Goal: Task Accomplishment & Management: Manage account settings

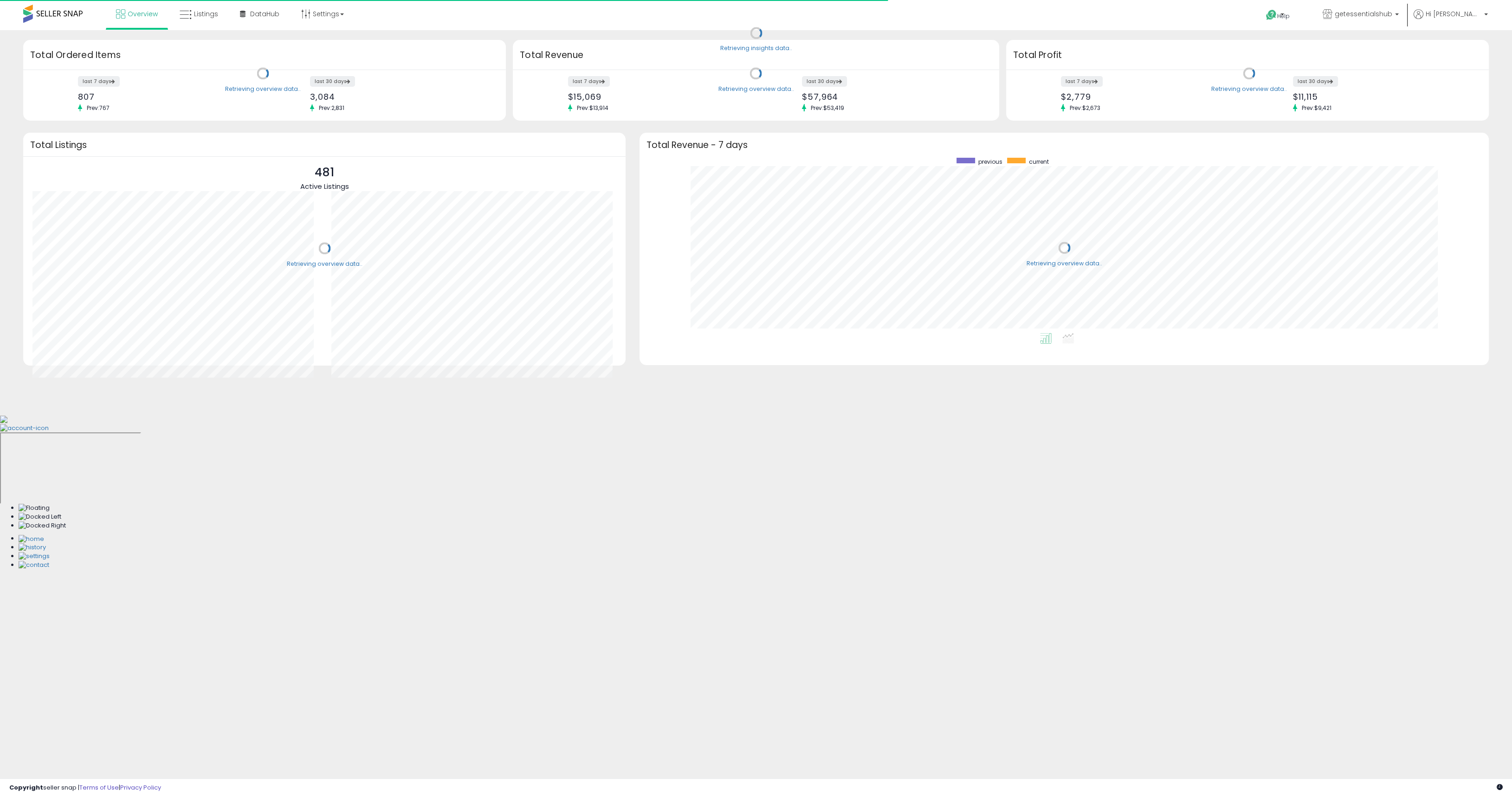
scroll to position [175, 831]
click at [325, 26] on link "Settings" at bounding box center [322, 13] width 56 height 28
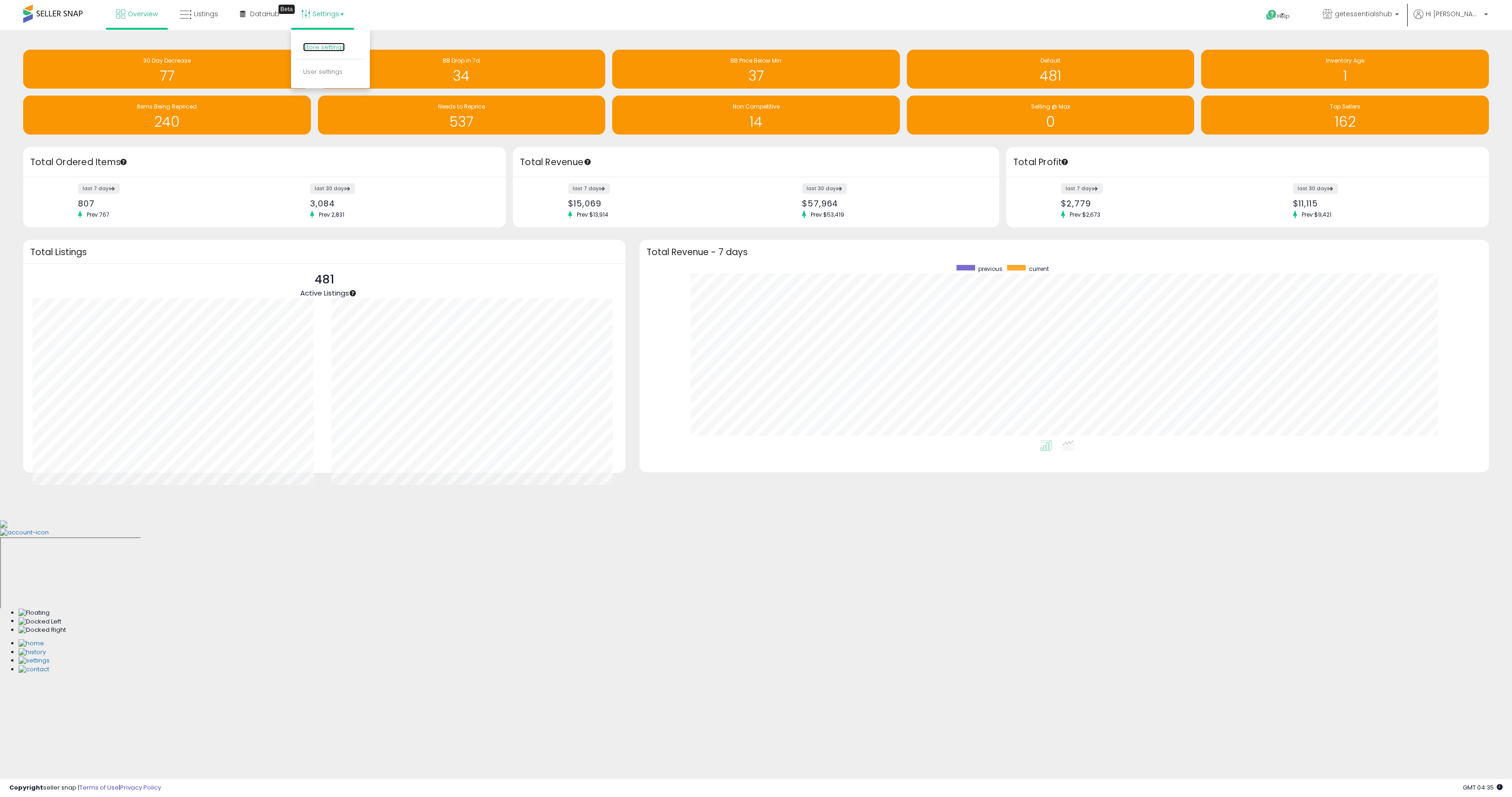
click at [327, 50] on link "Store settings" at bounding box center [323, 47] width 42 height 9
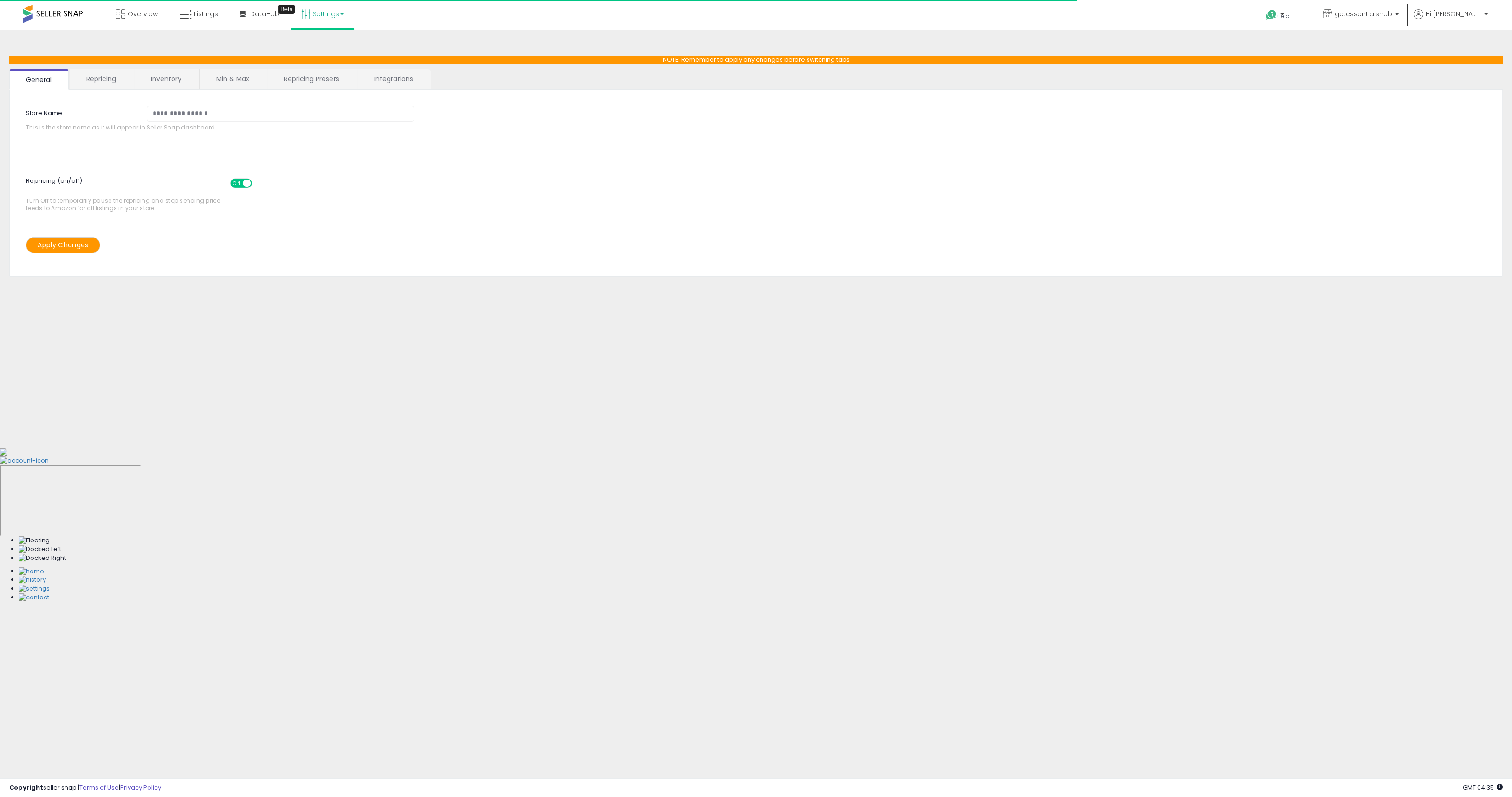
click at [106, 82] on link "Repricing" at bounding box center [102, 79] width 63 height 19
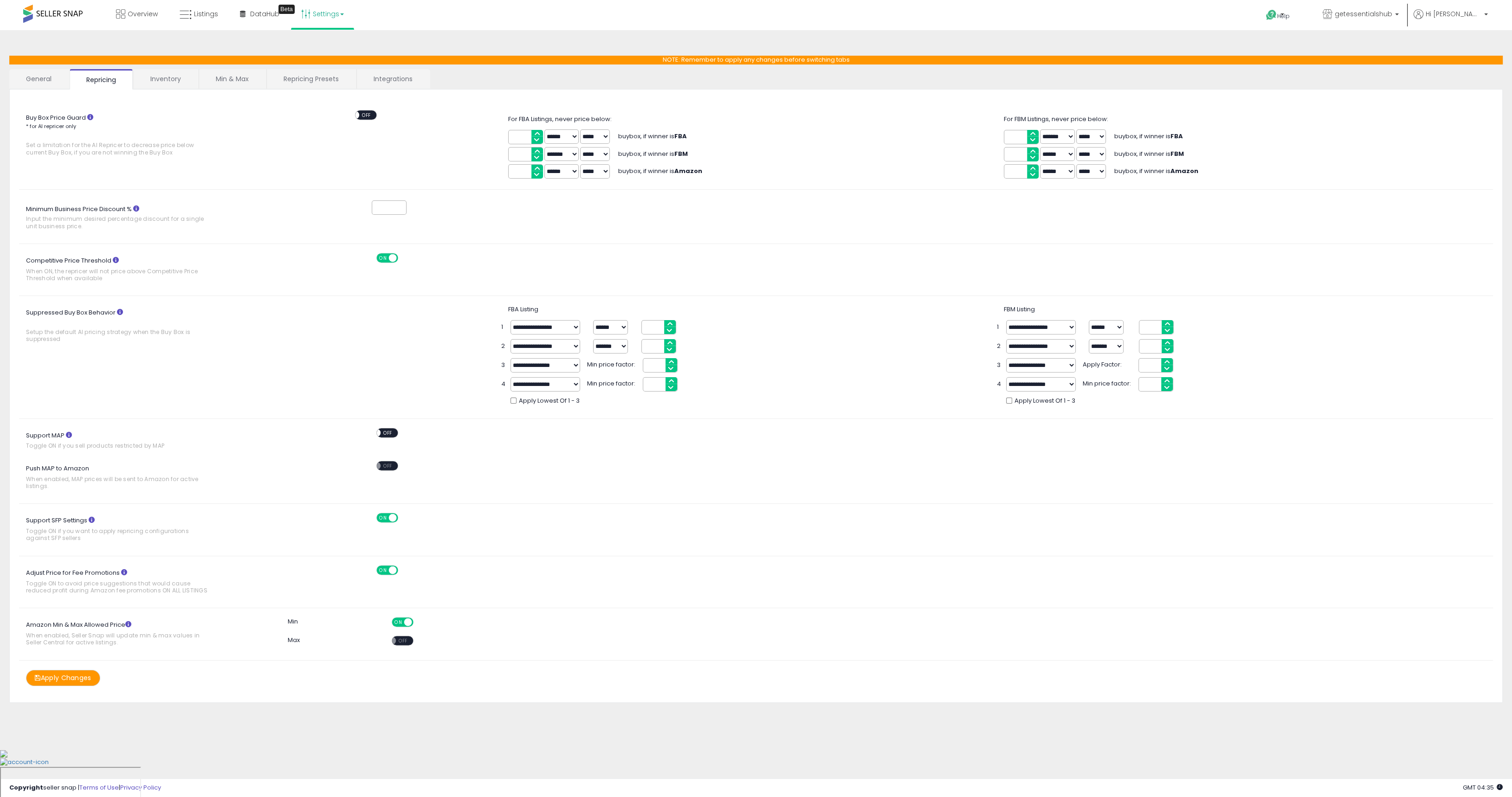
click at [161, 77] on link "Inventory" at bounding box center [166, 79] width 64 height 19
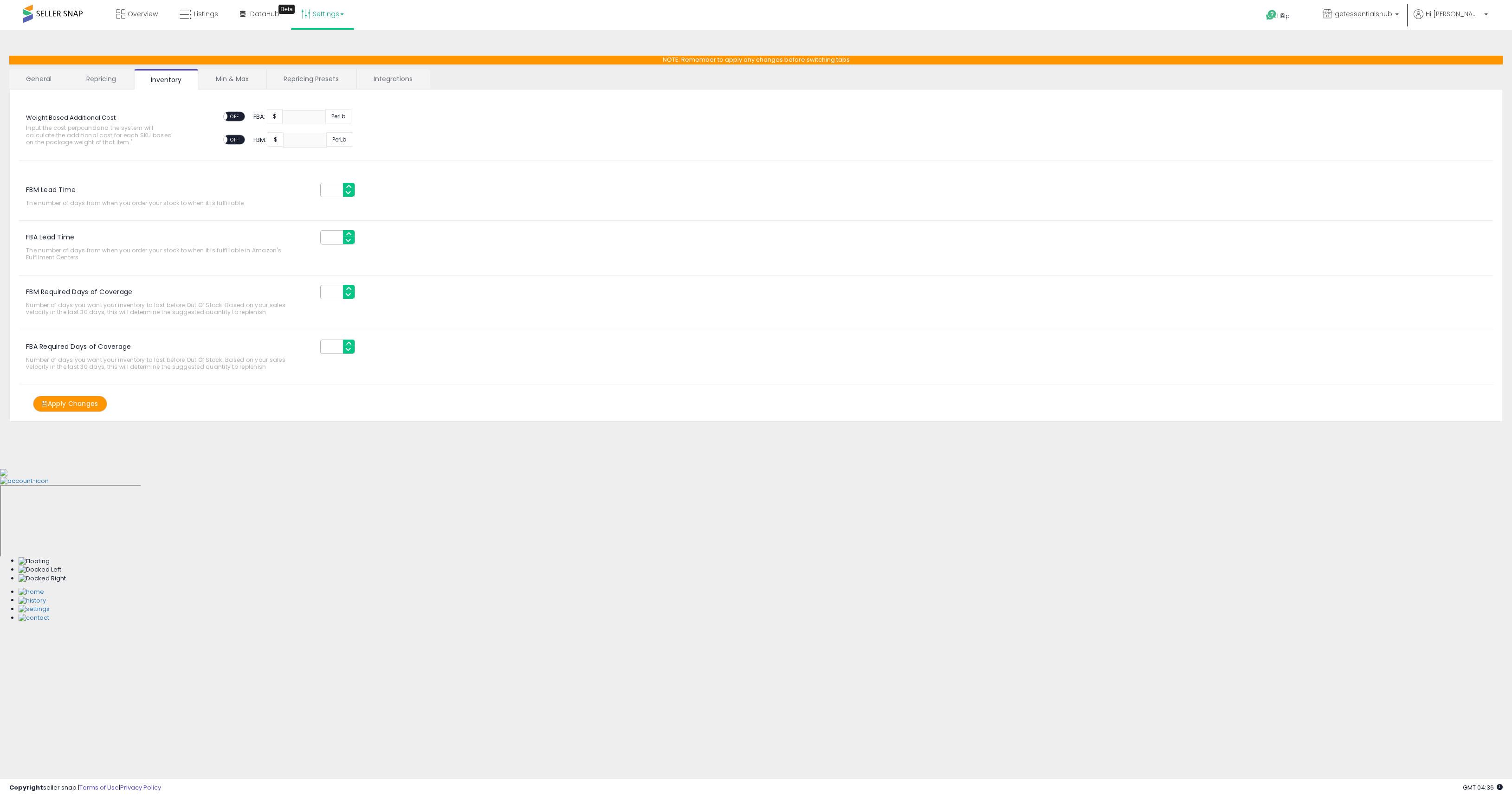
click at [207, 72] on link "Min & Max" at bounding box center [232, 79] width 66 height 19
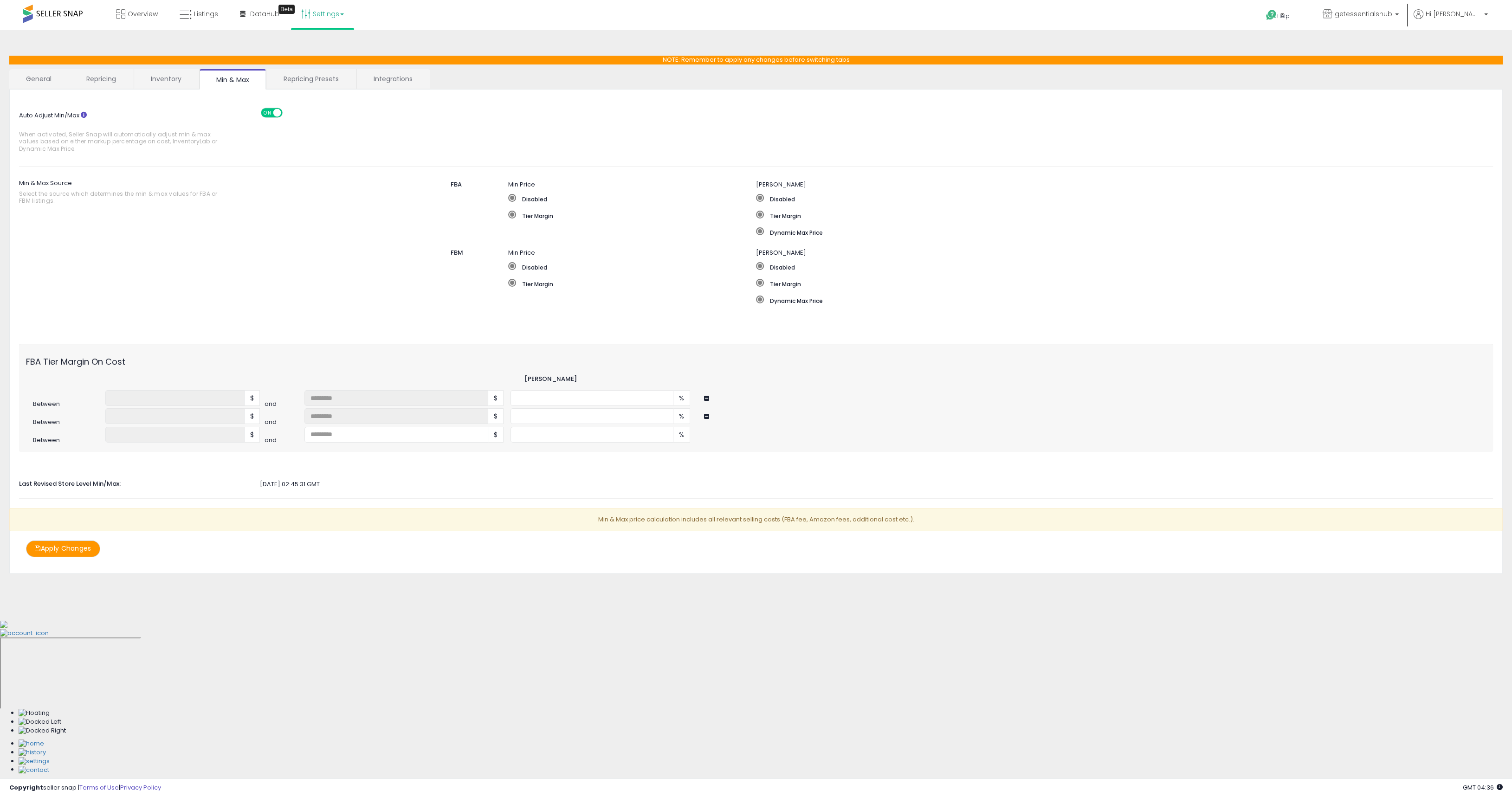
click at [708, 416] on button at bounding box center [707, 417] width 8 height 7
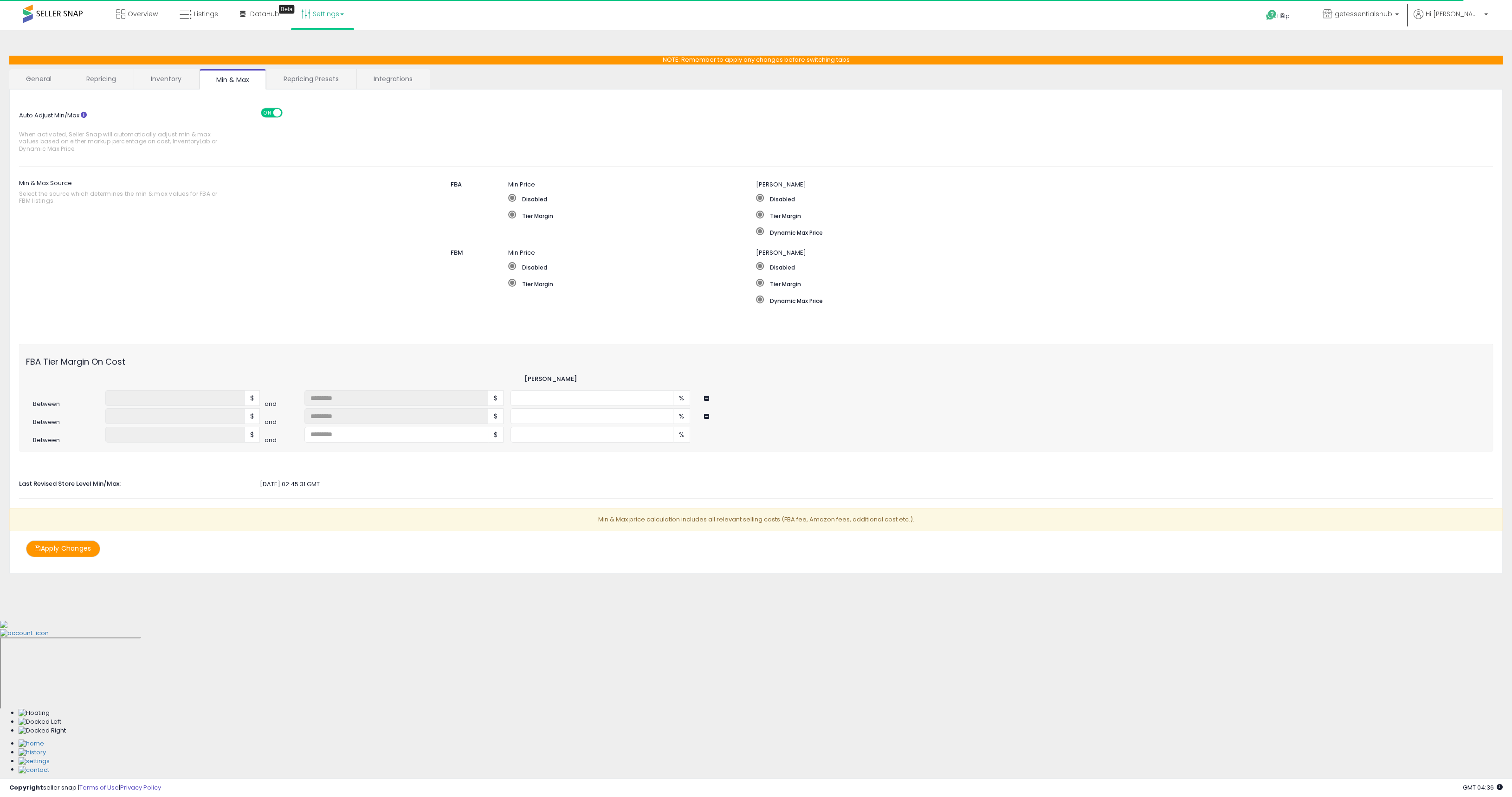
click at [692, 435] on div "* %" at bounding box center [603, 434] width 184 height 16
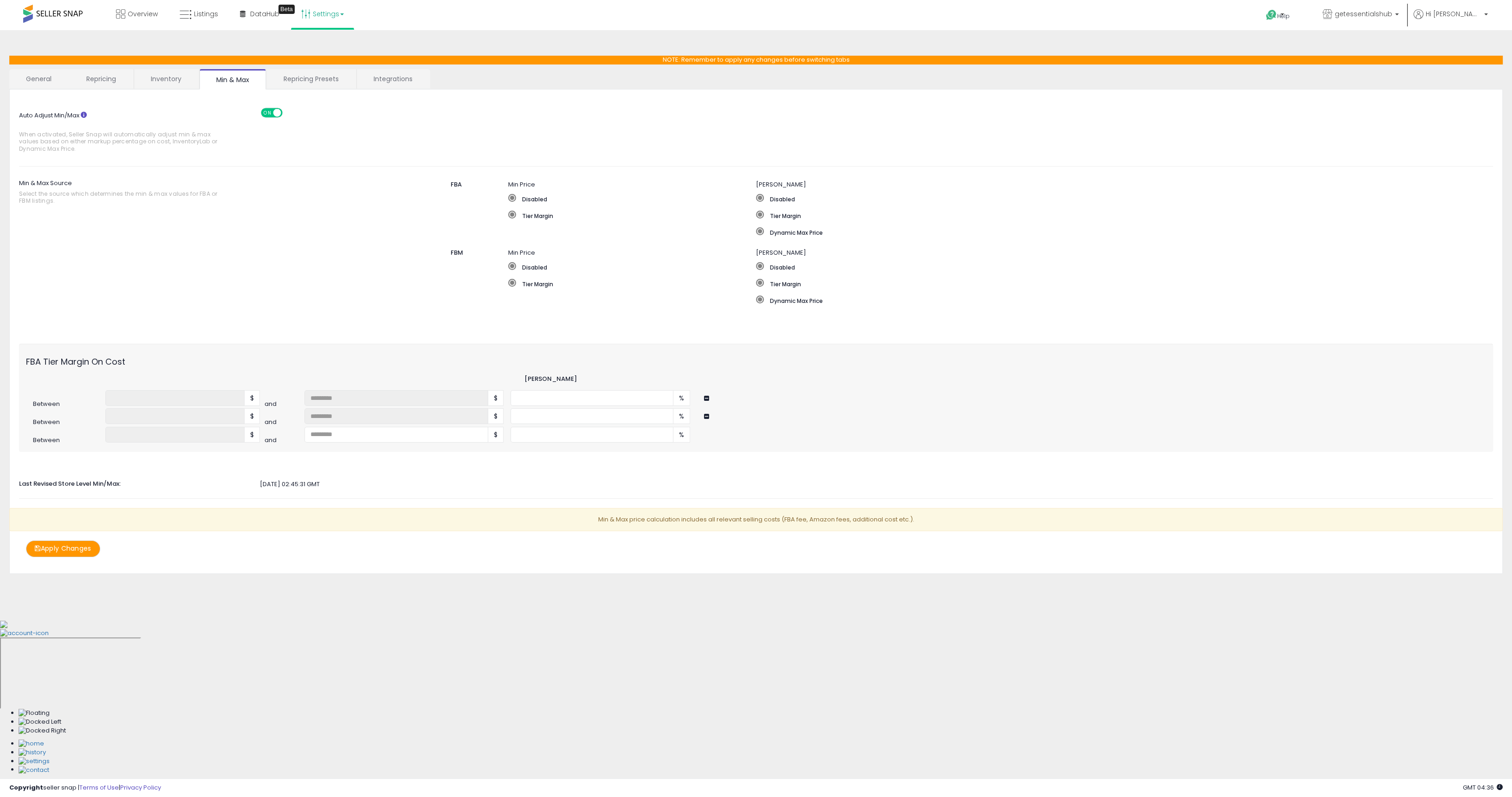
click at [707, 416] on button at bounding box center [707, 417] width 8 height 7
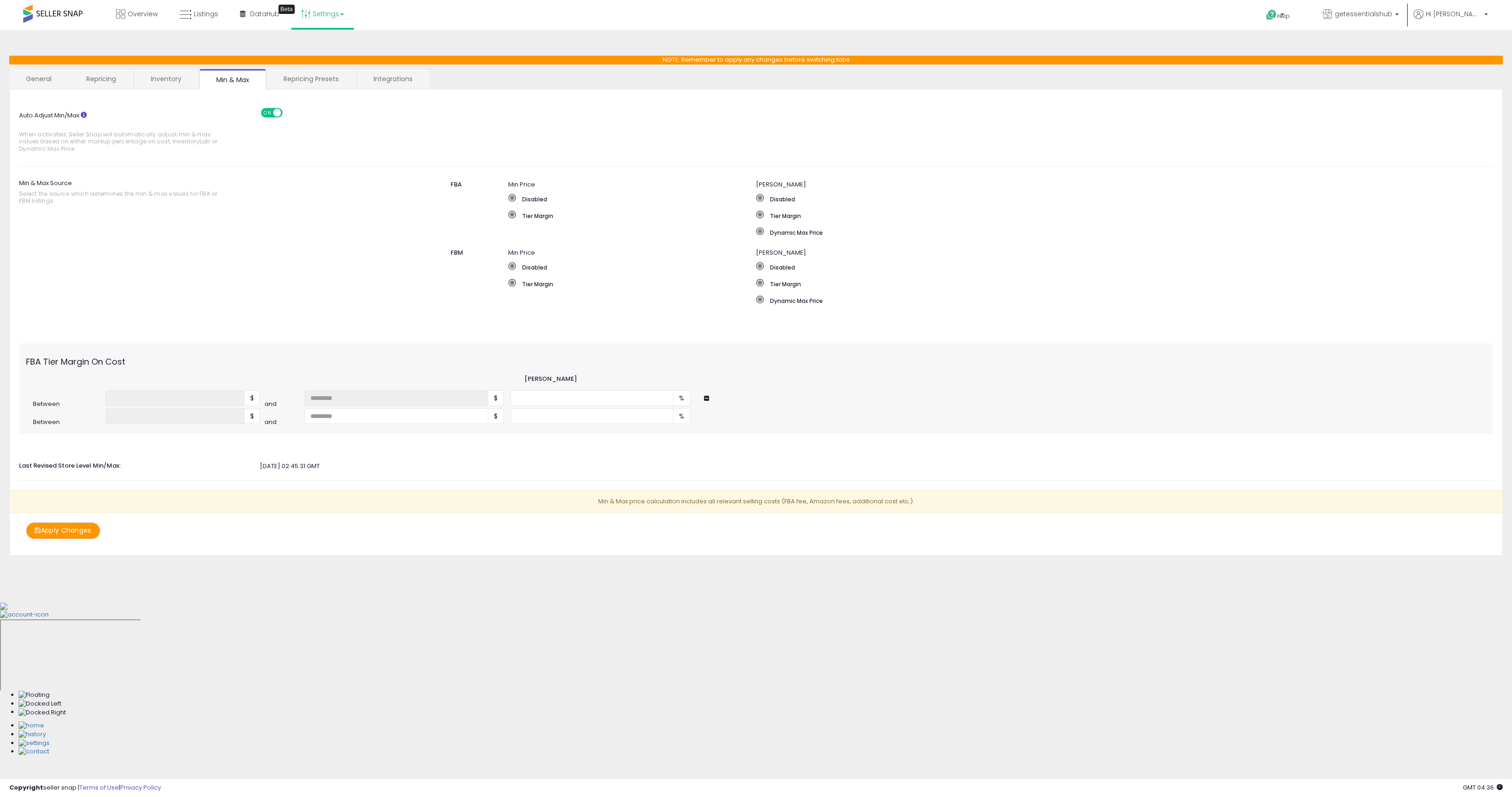
click at [494, 417] on span "$" at bounding box center [496, 416] width 15 height 16
click at [454, 420] on input "number" at bounding box center [396, 416] width 184 height 16
type input "**"
click at [578, 481] on div "Auto Adjust Min/Max When activated, Seller Snap will automatically adjust min &…" at bounding box center [755, 319] width 1474 height 440
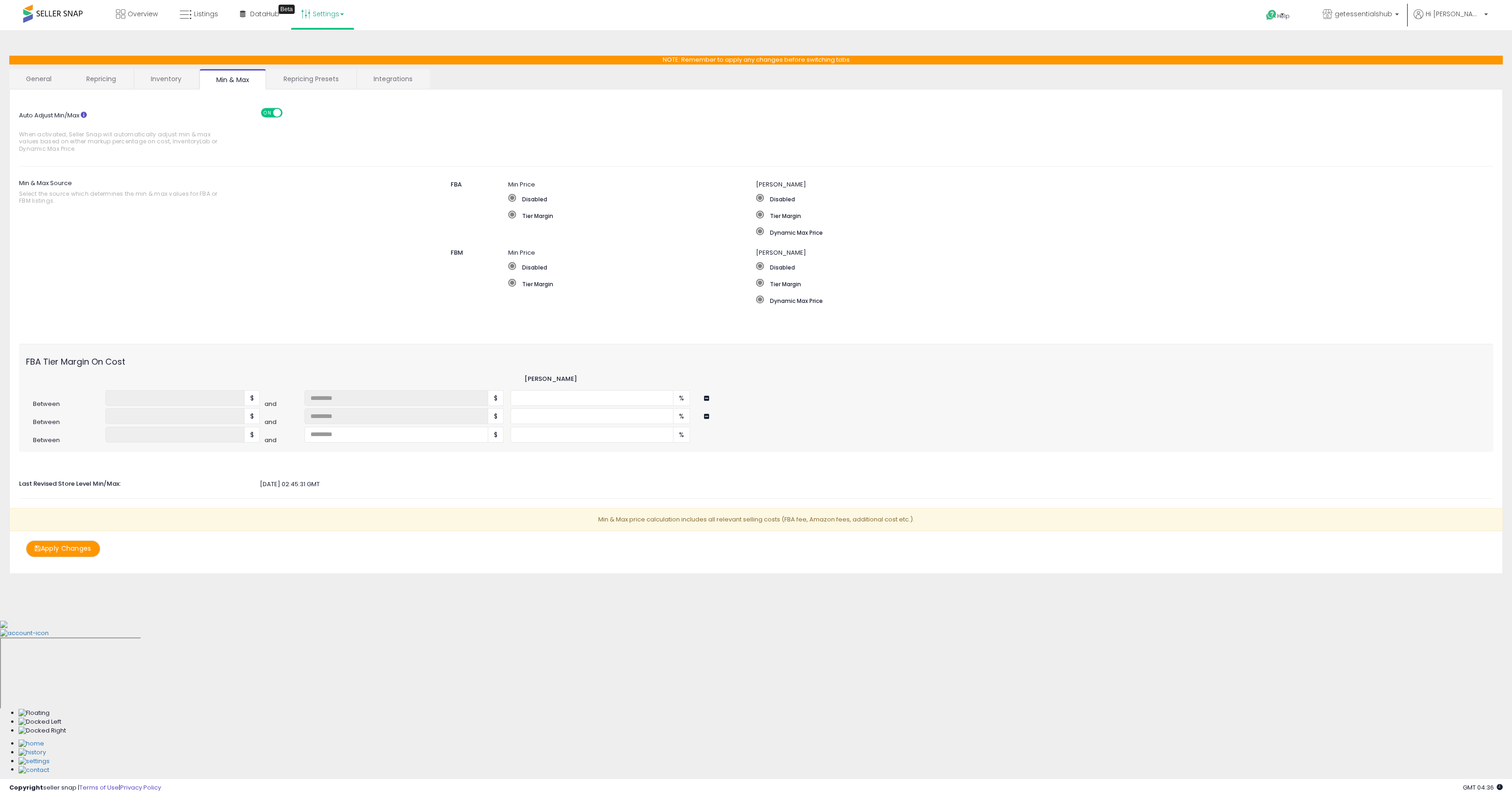
click at [704, 417] on button at bounding box center [707, 417] width 8 height 7
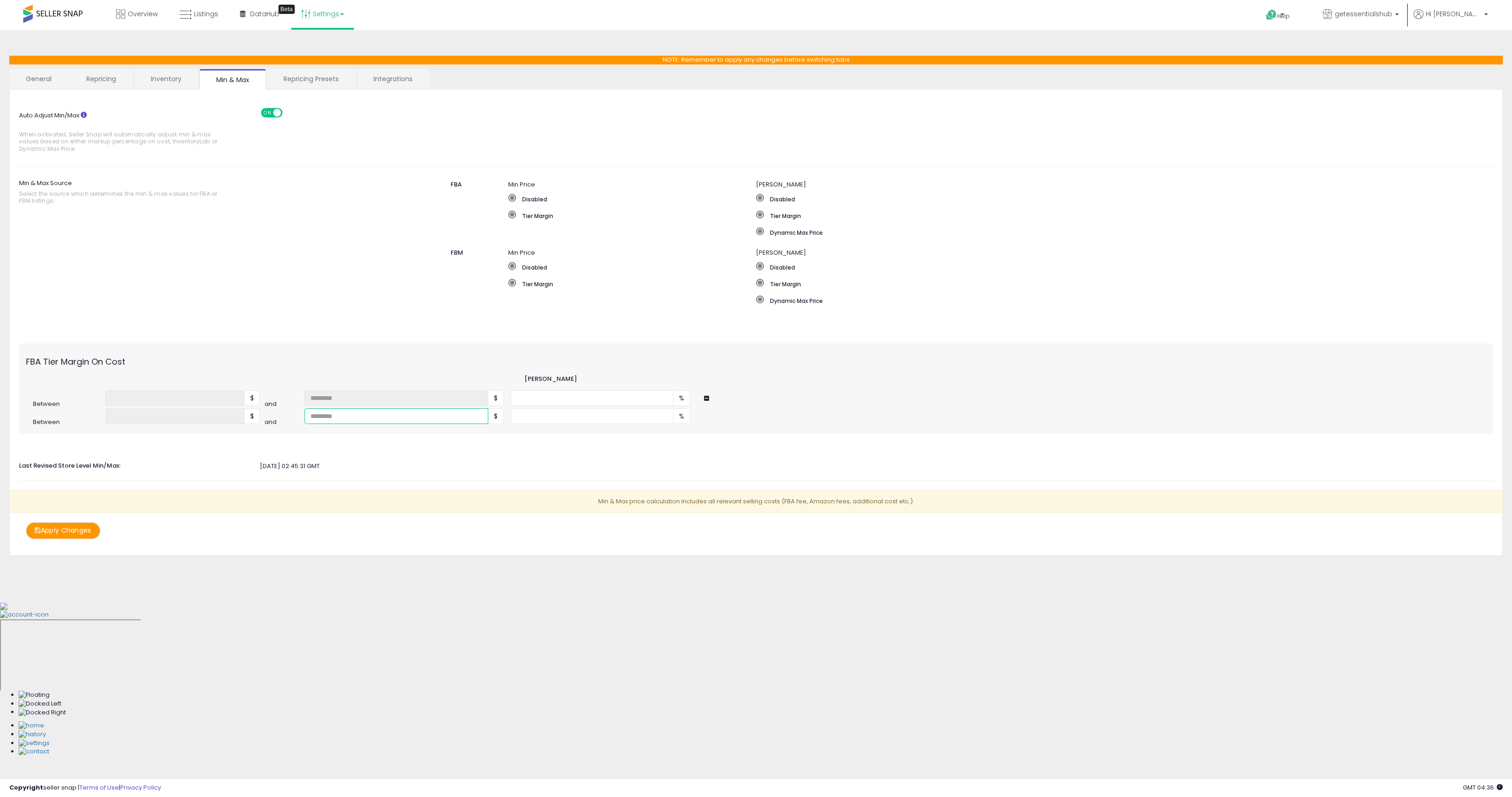
click at [389, 420] on input "number" at bounding box center [396, 416] width 184 height 16
click at [709, 397] on button at bounding box center [707, 398] width 8 height 7
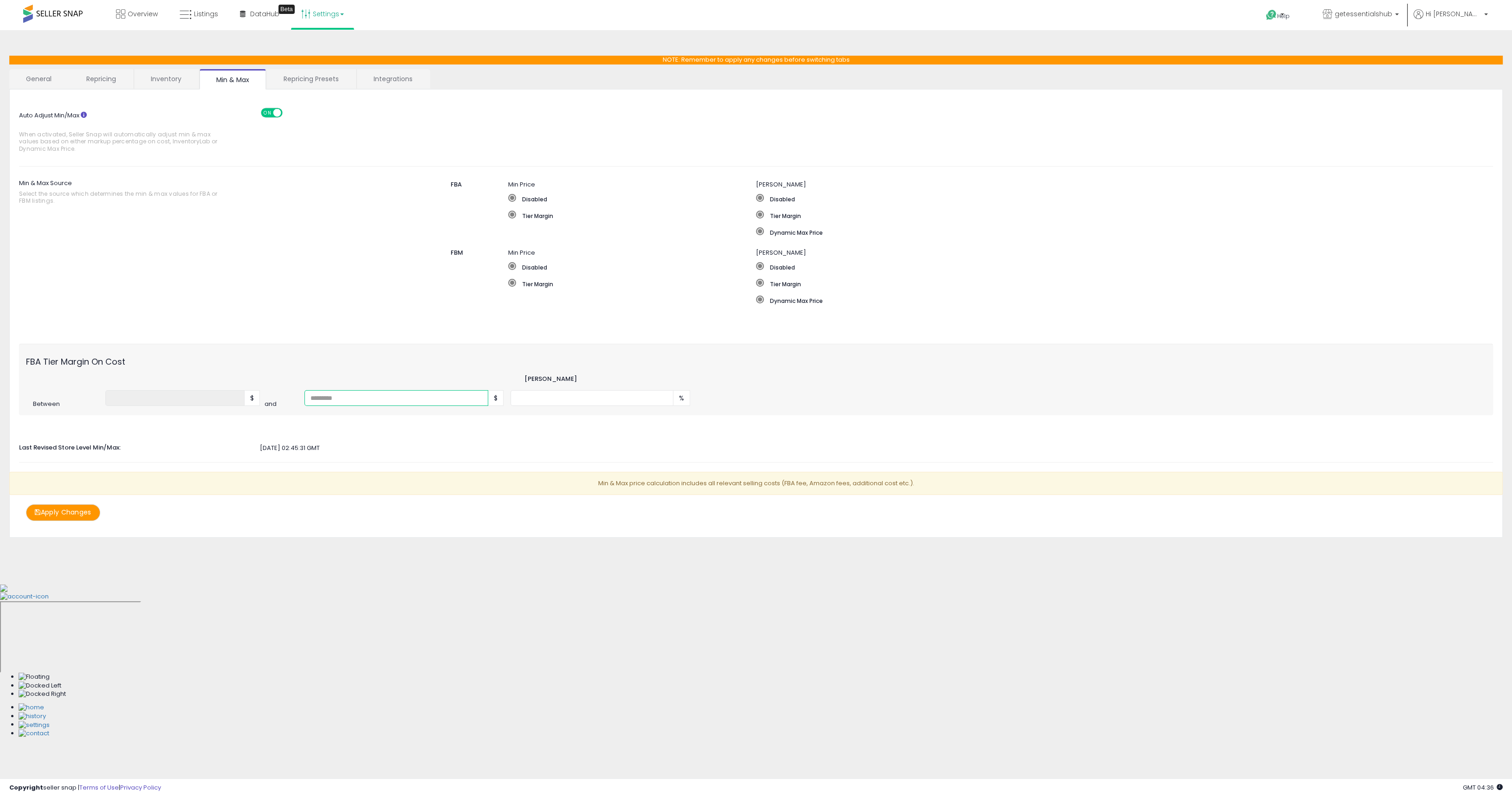
click at [411, 403] on input "number" at bounding box center [396, 398] width 184 height 16
click at [353, 398] on input "number" at bounding box center [396, 398] width 184 height 16
type input "**"
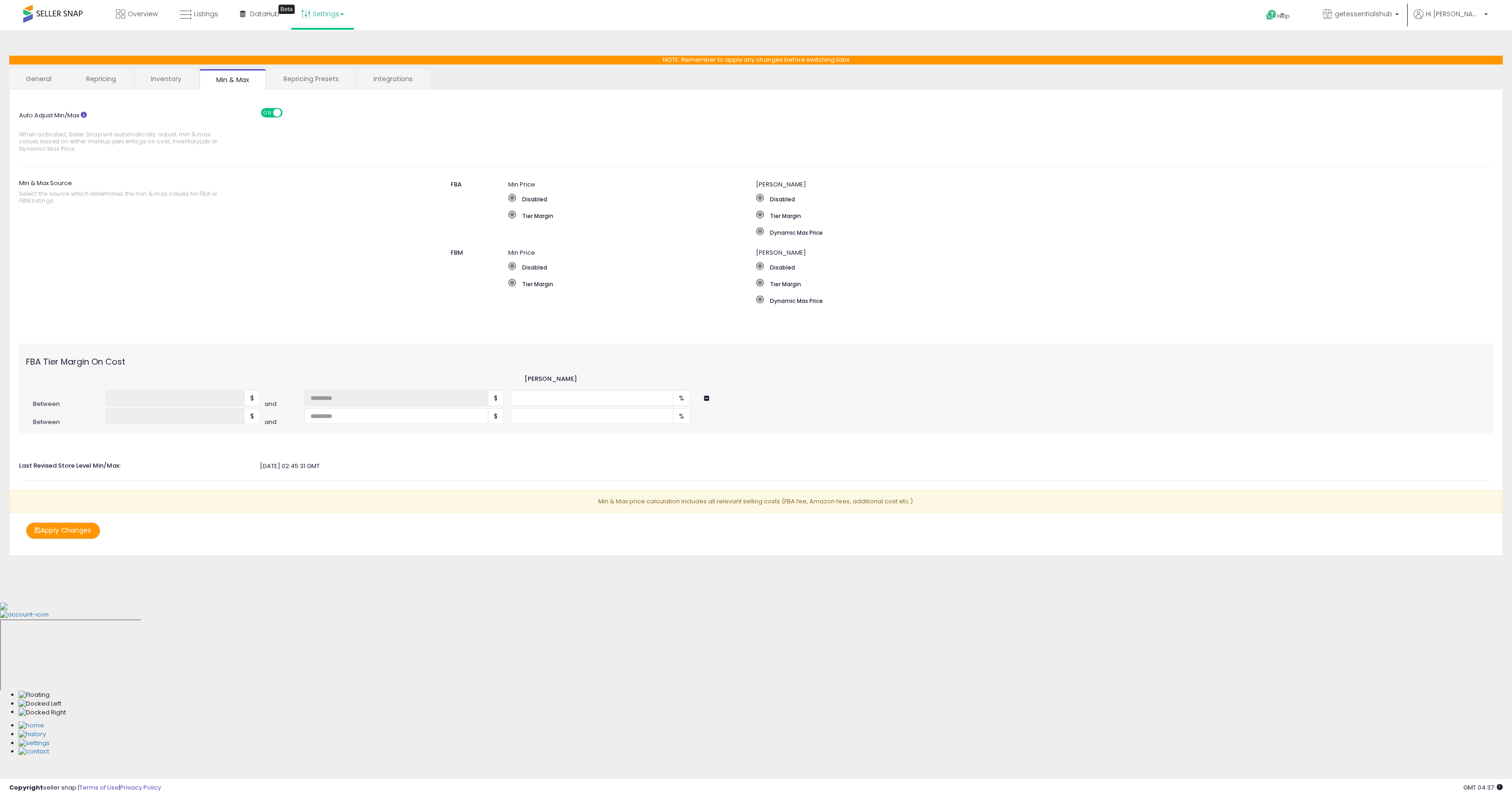
click at [378, 445] on div "Auto Adjust Min/Max When activated, Seller Snap will automatically adjust min &…" at bounding box center [755, 319] width 1474 height 440
click at [383, 416] on input "number" at bounding box center [396, 416] width 184 height 16
type input "**"
click at [396, 459] on div "Auto Adjust Min/Max When activated, Seller Snap will automatically adjust min &…" at bounding box center [755, 319] width 1474 height 440
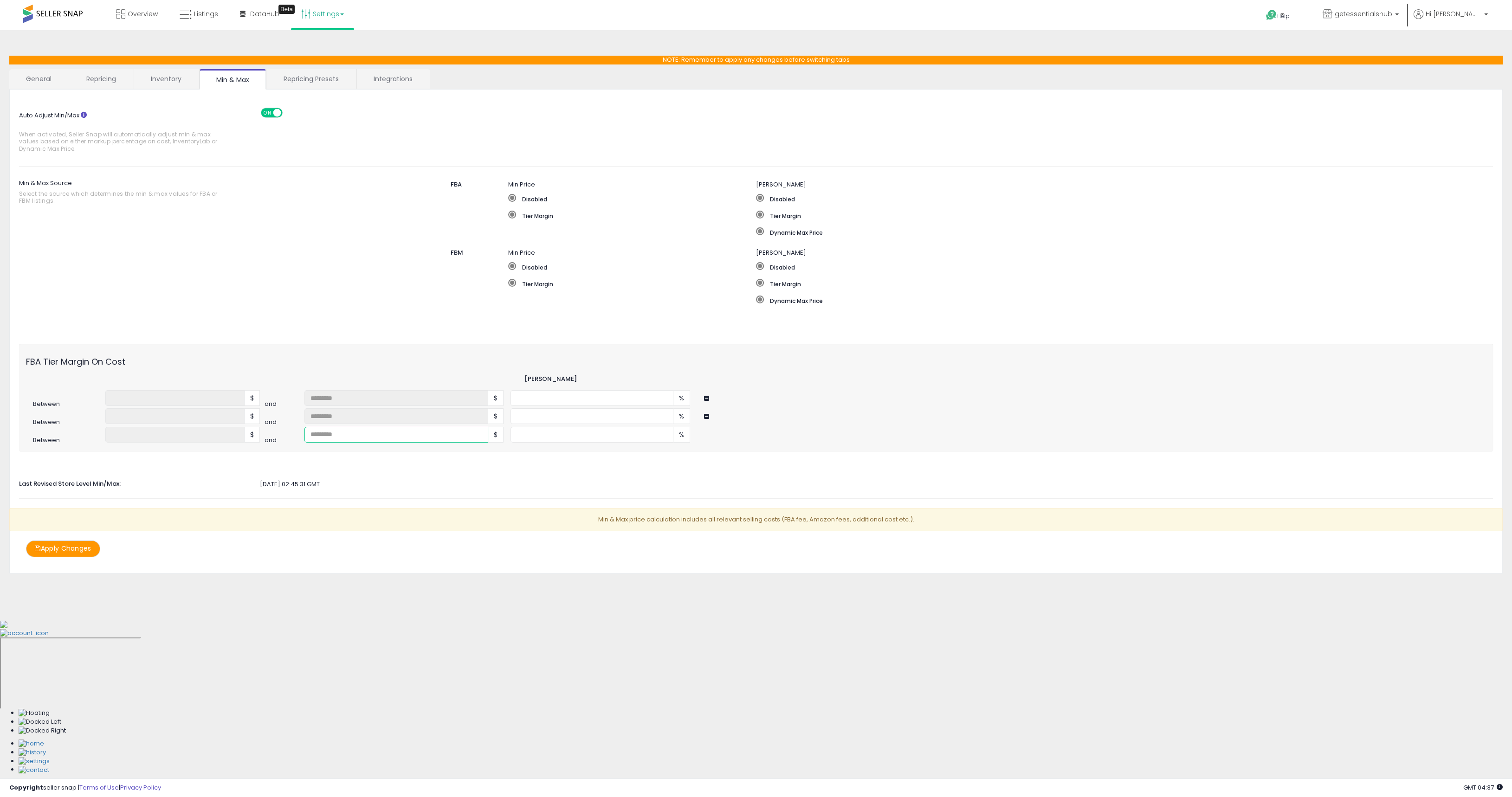
click at [408, 441] on input "number" at bounding box center [396, 434] width 184 height 16
type input "**"
click at [417, 491] on div "Auto Adjust Min/Max When activated, Seller Snap will automatically adjust min &…" at bounding box center [755, 327] width 1474 height 458
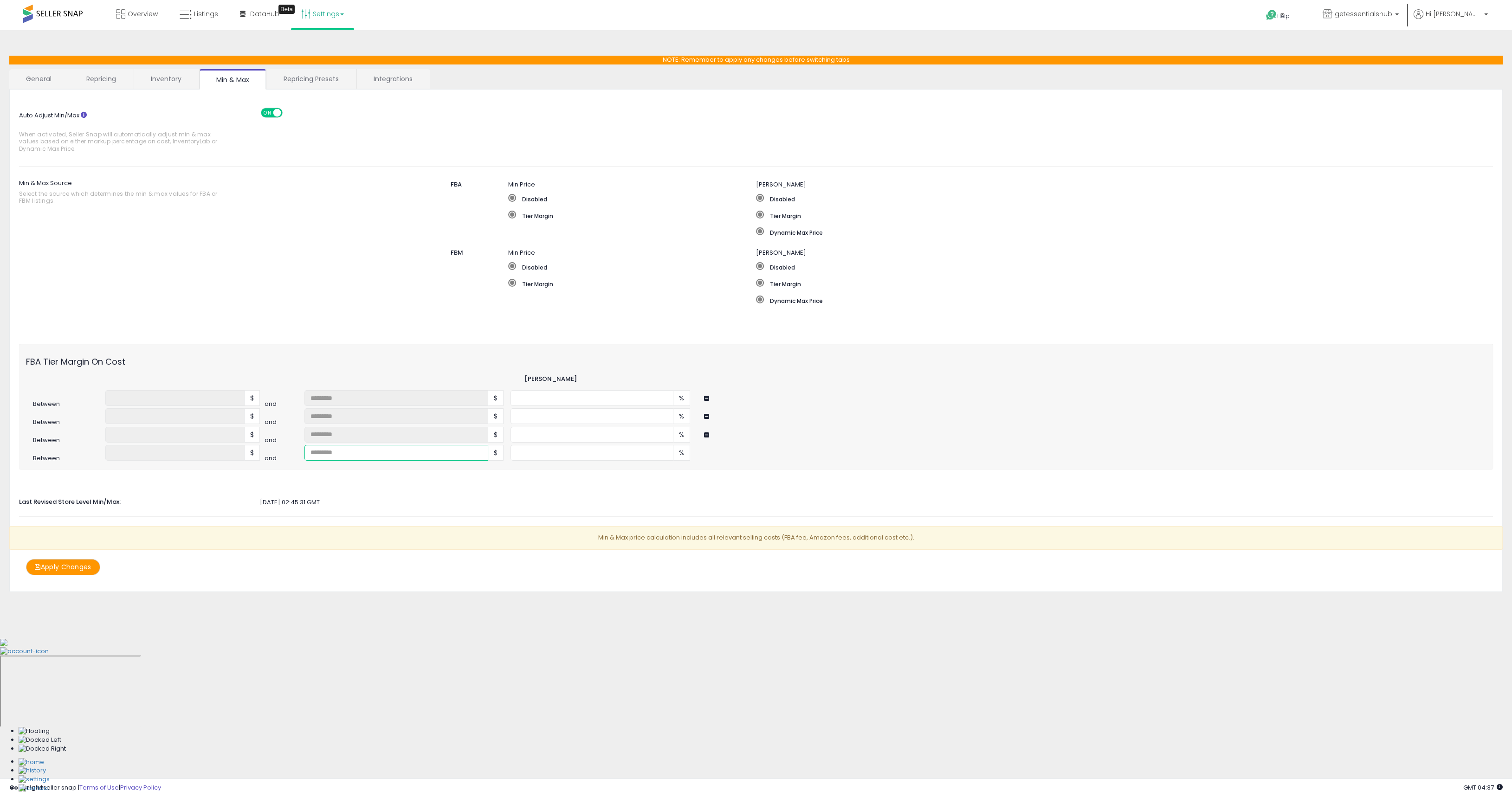
click at [305, 453] on input "number" at bounding box center [396, 452] width 184 height 16
type input "**"
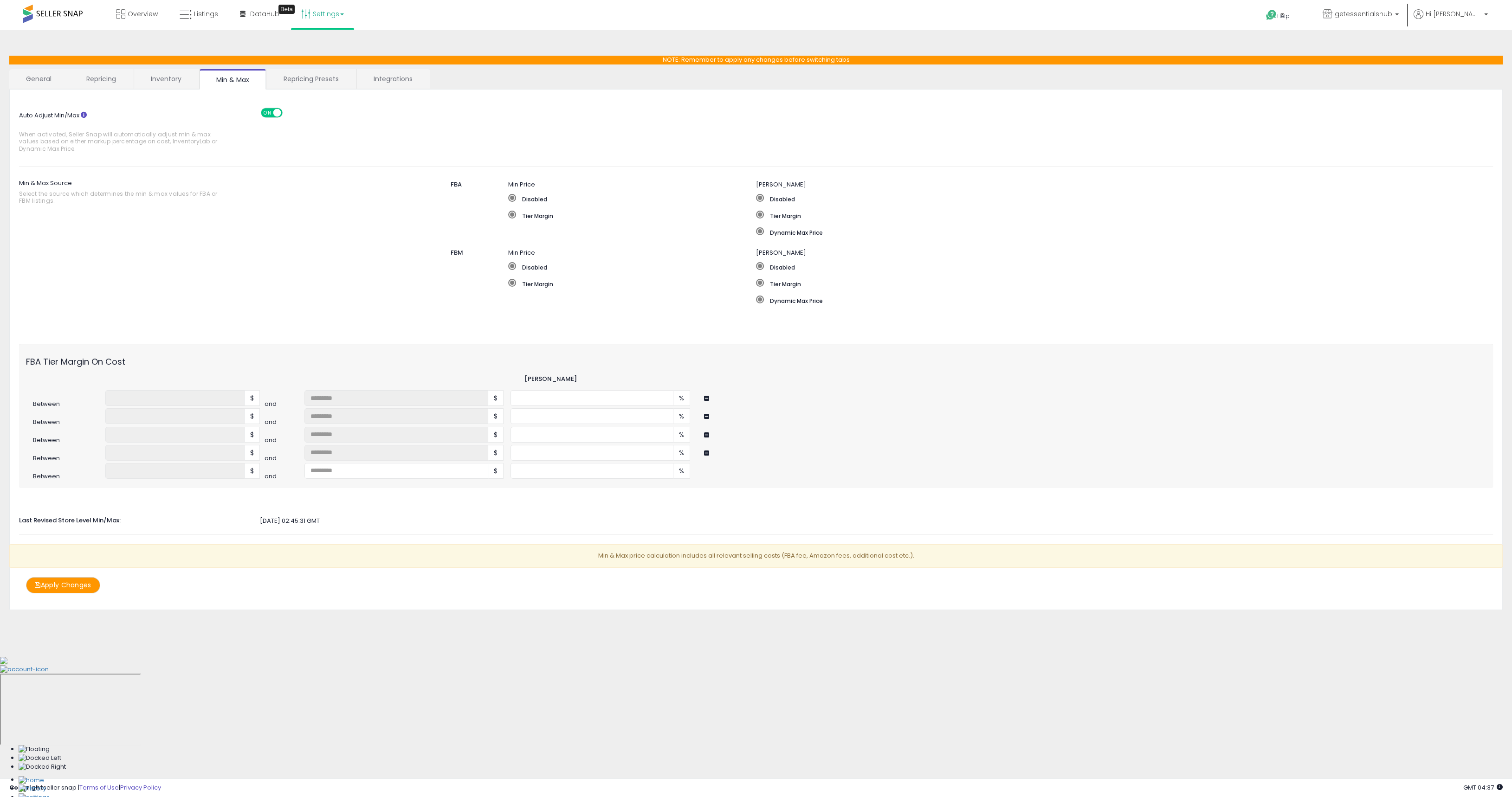
click at [325, 478] on div "Auto Adjust Min/Max When activated, Seller Snap will automatically adjust min &…" at bounding box center [755, 346] width 1474 height 495
click at [336, 467] on input "number" at bounding box center [396, 471] width 184 height 16
type input "**"
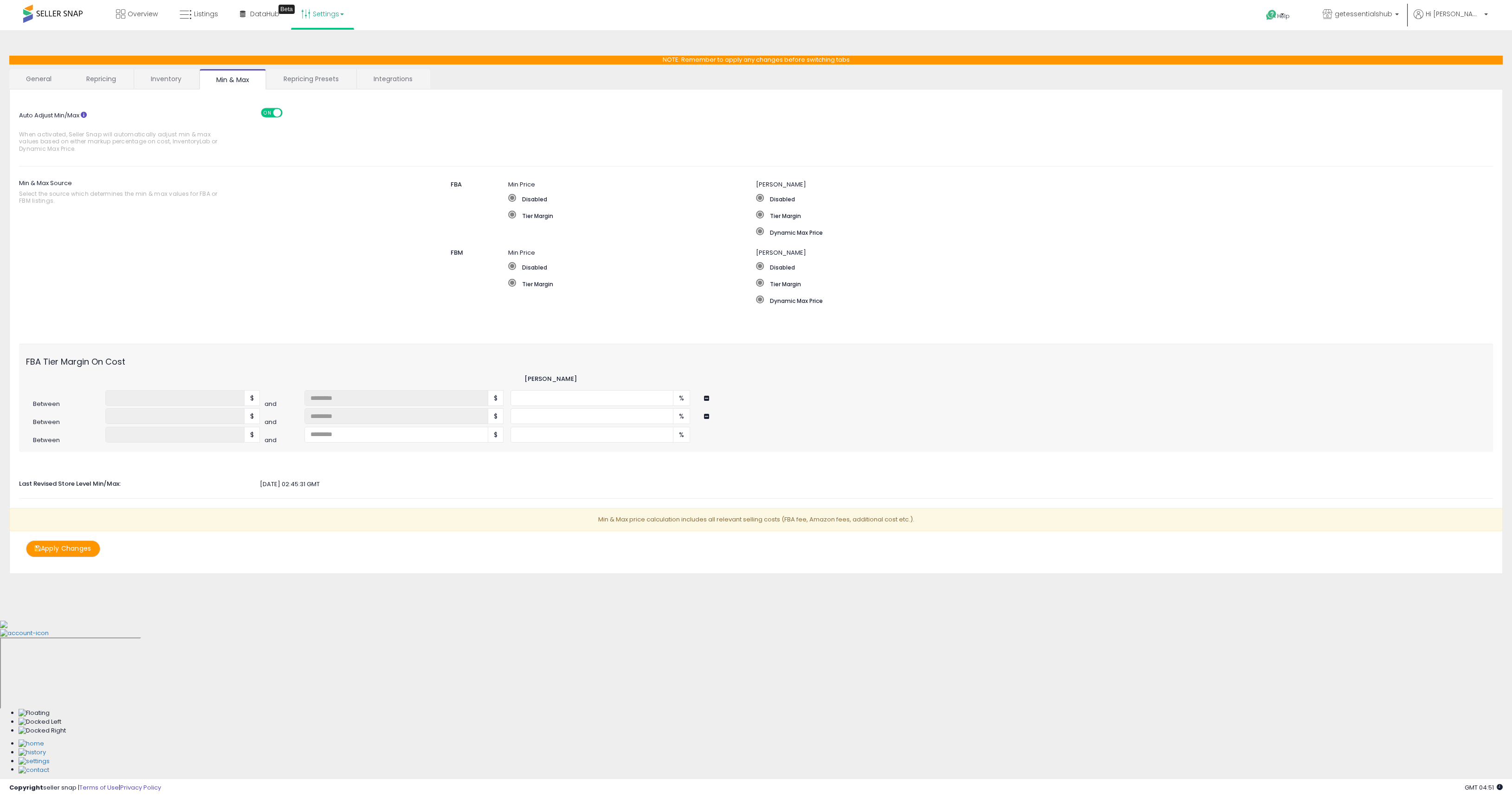
click at [706, 413] on button at bounding box center [707, 417] width 8 height 7
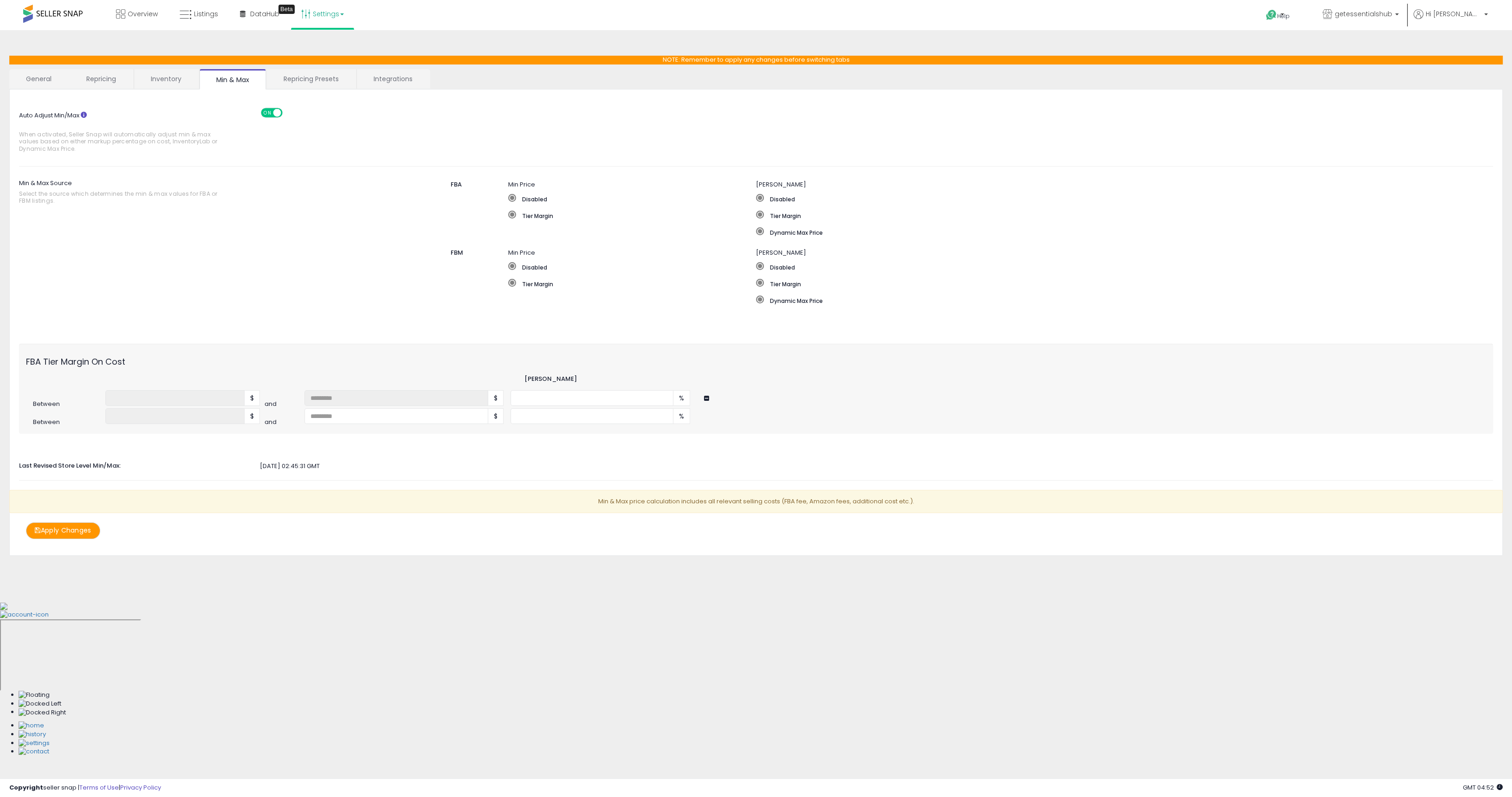
click at [707, 399] on button at bounding box center [707, 398] width 8 height 7
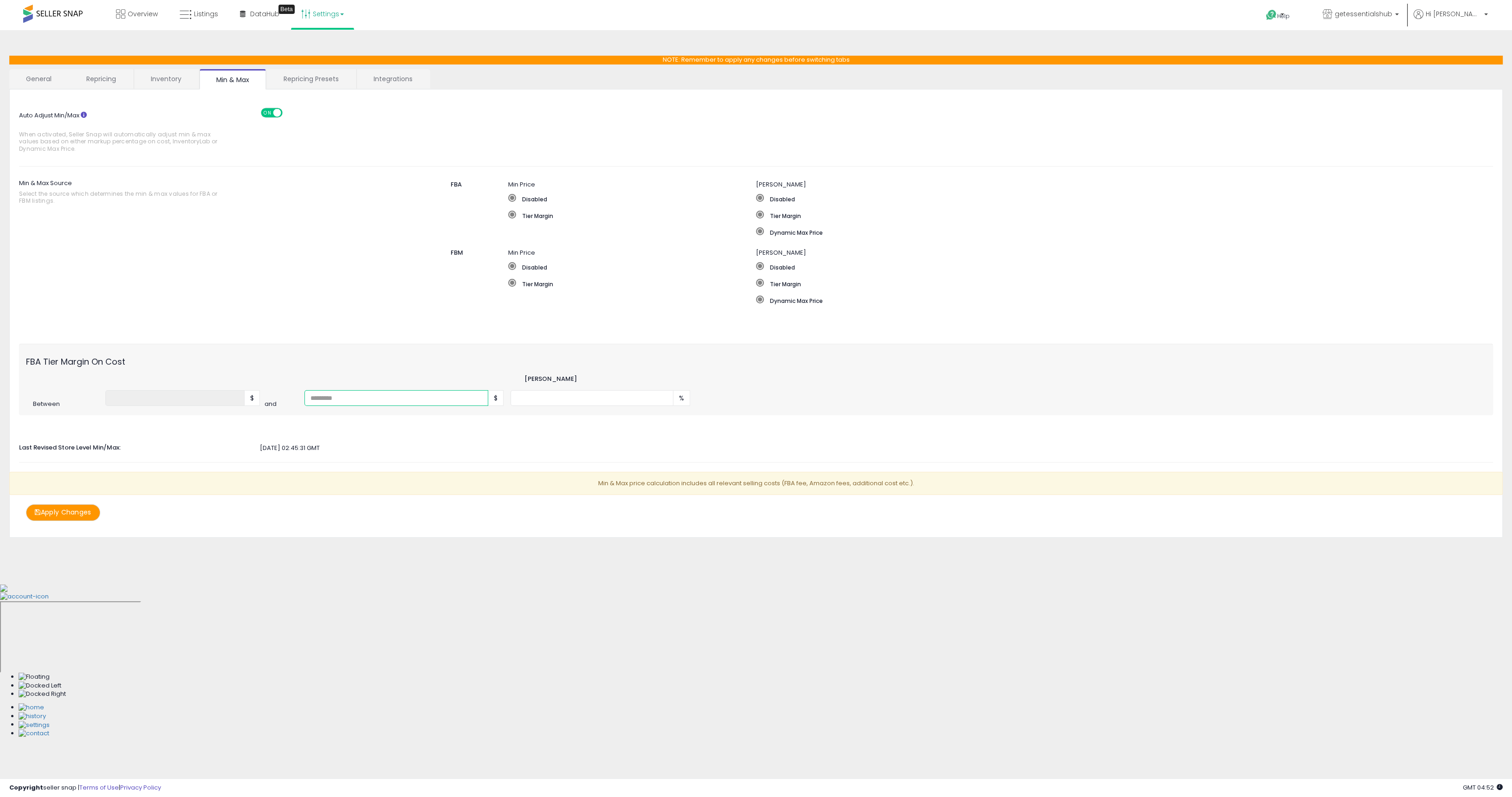
click at [445, 396] on input "number" at bounding box center [396, 398] width 184 height 16
type input "**"
click at [472, 418] on div "Auto Adjust Min/Max When activated, Seller Snap will automatically adjust min &…" at bounding box center [755, 310] width 1474 height 423
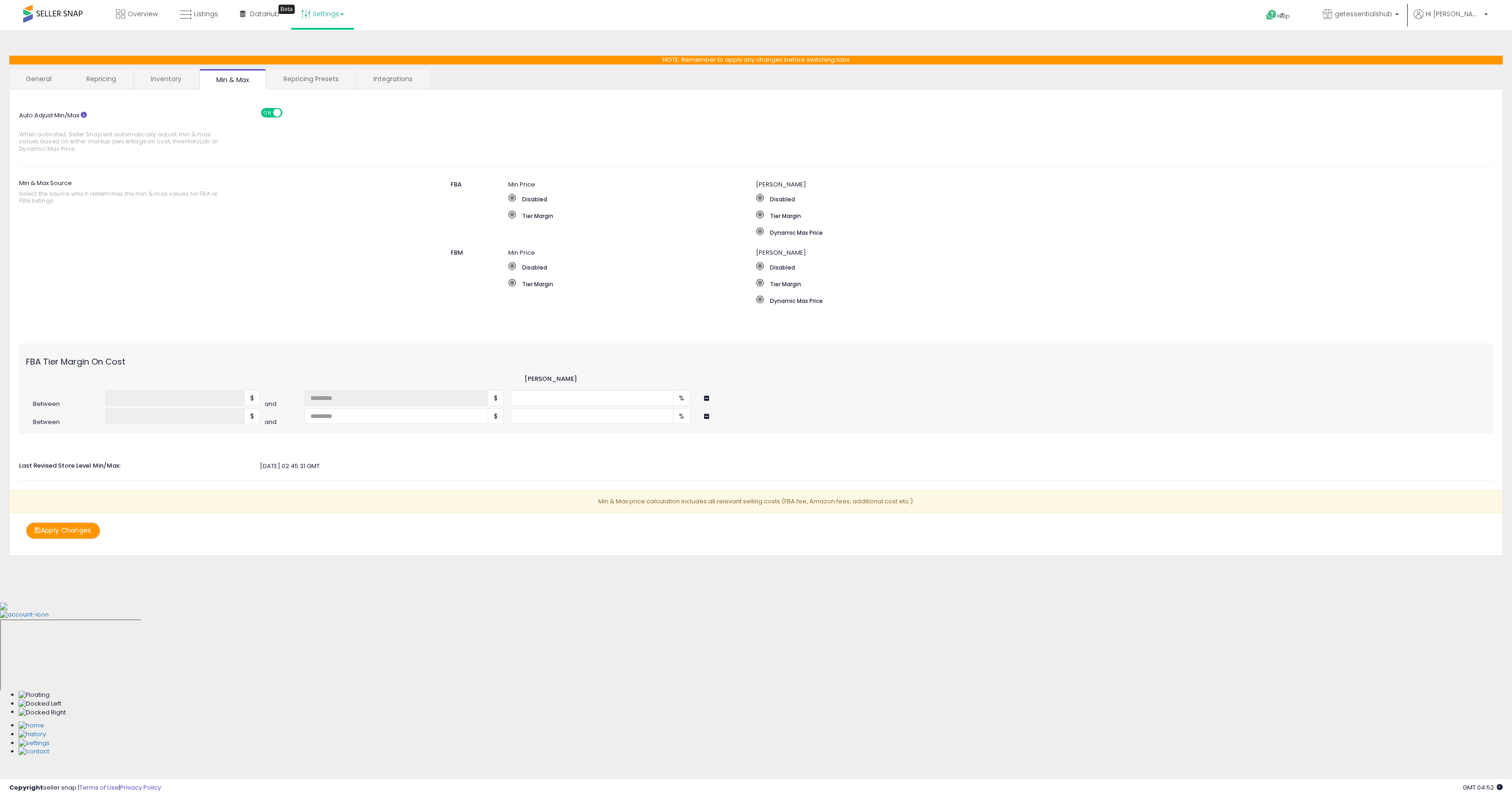
type input "**"
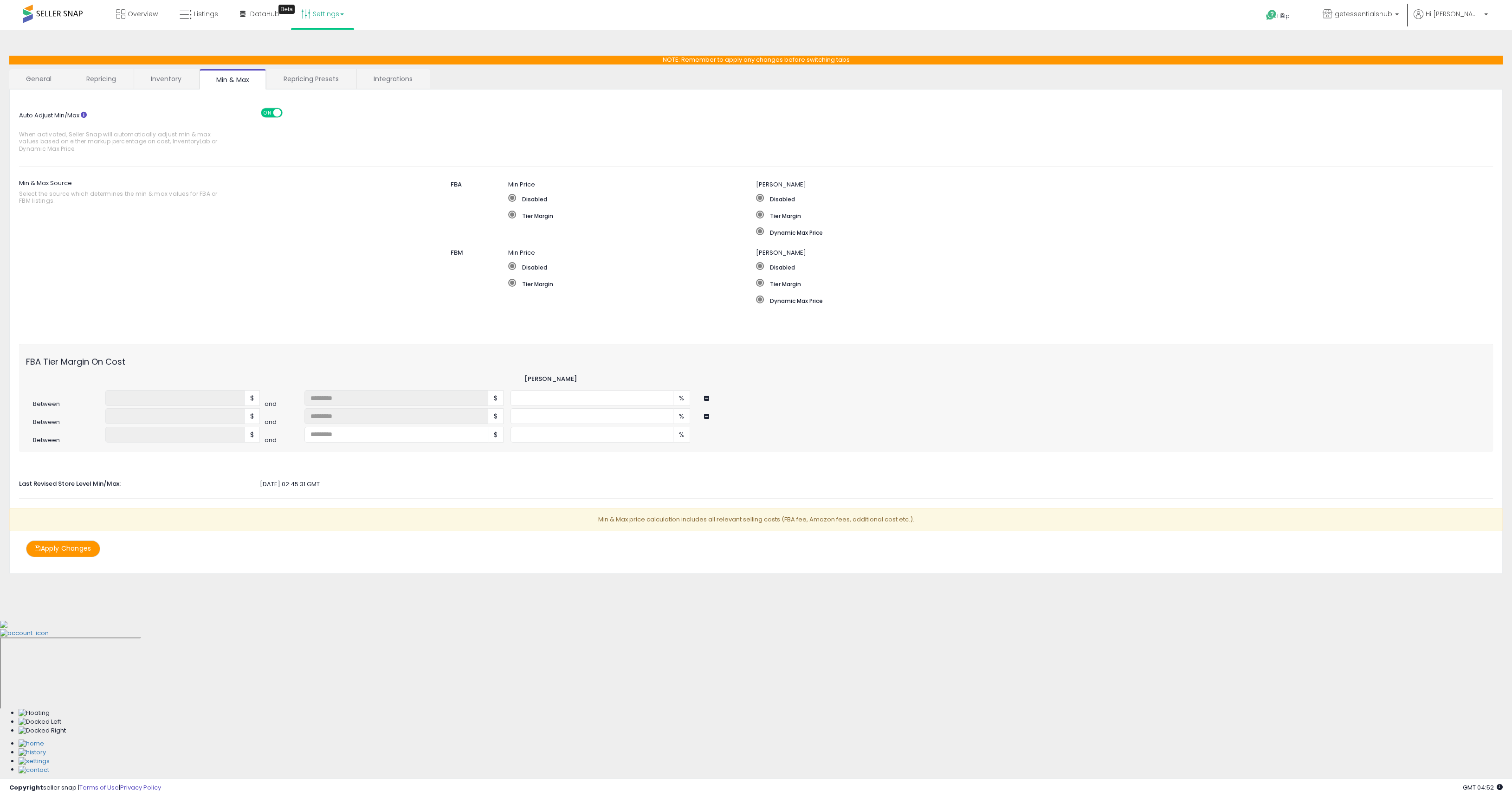
click at [543, 407] on div "Between * $ and ** $ * %" at bounding box center [755, 399] width 1474 height 18
click at [542, 414] on input "number" at bounding box center [592, 416] width 163 height 16
type input "*"
click at [330, 445] on div "FBA Tier Margin On Cost Min Margin Between * $ and ** $ * % Between ***** $ $" at bounding box center [755, 398] width 1474 height 108
click at [339, 434] on input "number" at bounding box center [396, 434] width 184 height 16
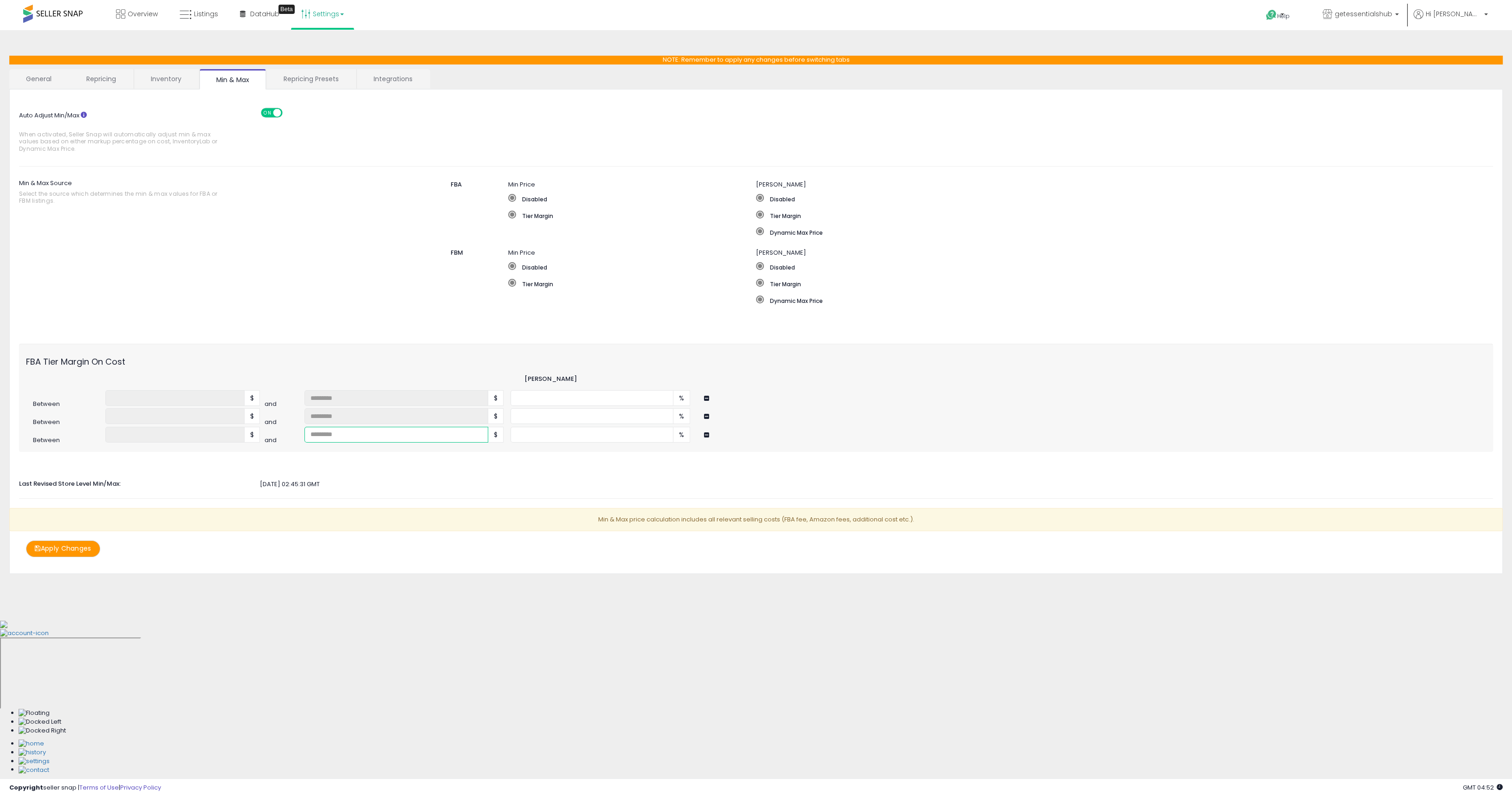
type input "**"
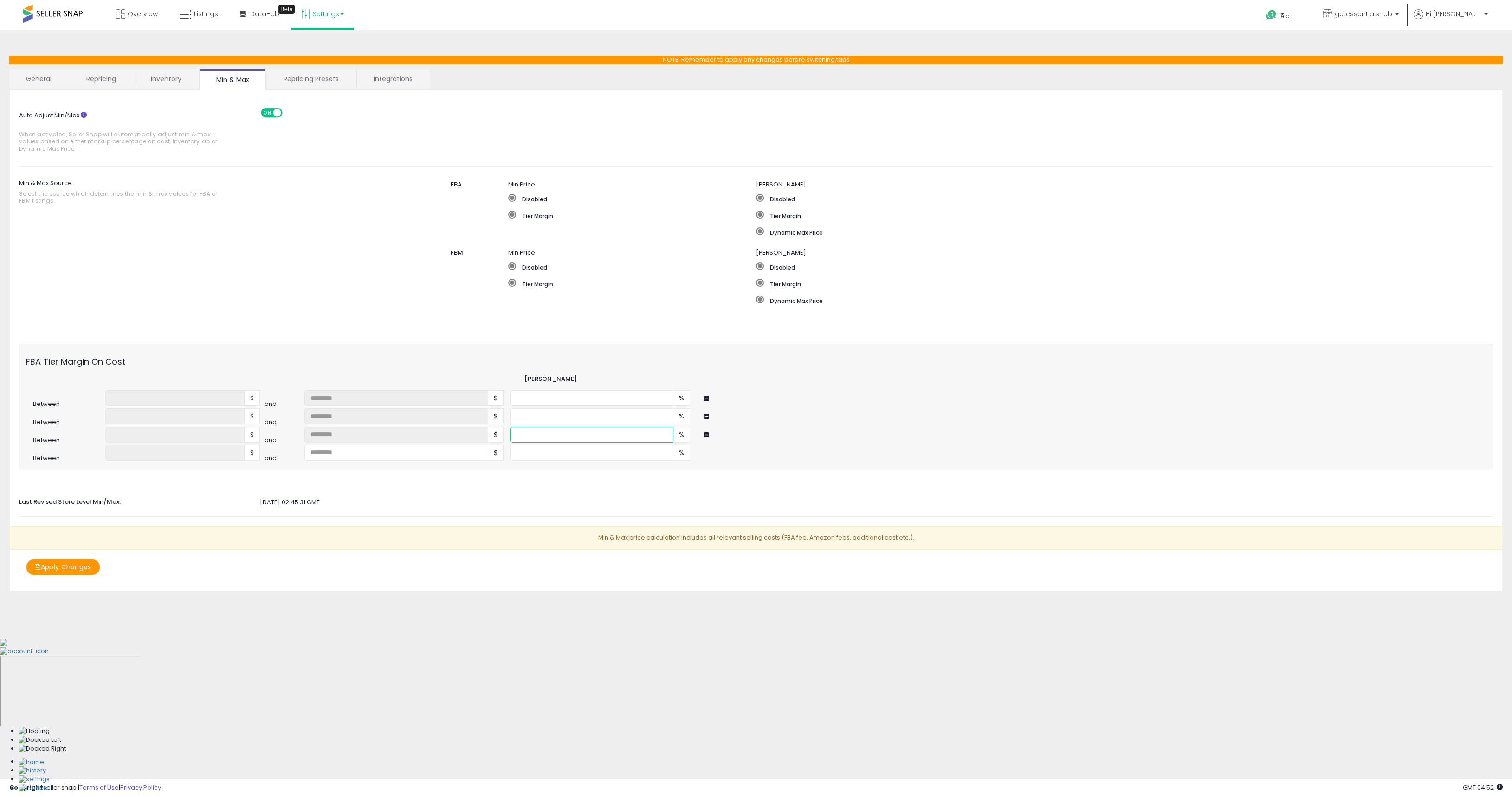
click at [548, 433] on input "number" at bounding box center [592, 434] width 163 height 16
type input "*"
click at [407, 455] on input "number" at bounding box center [396, 452] width 184 height 16
type input "**"
click at [573, 454] on input "number" at bounding box center [592, 452] width 163 height 16
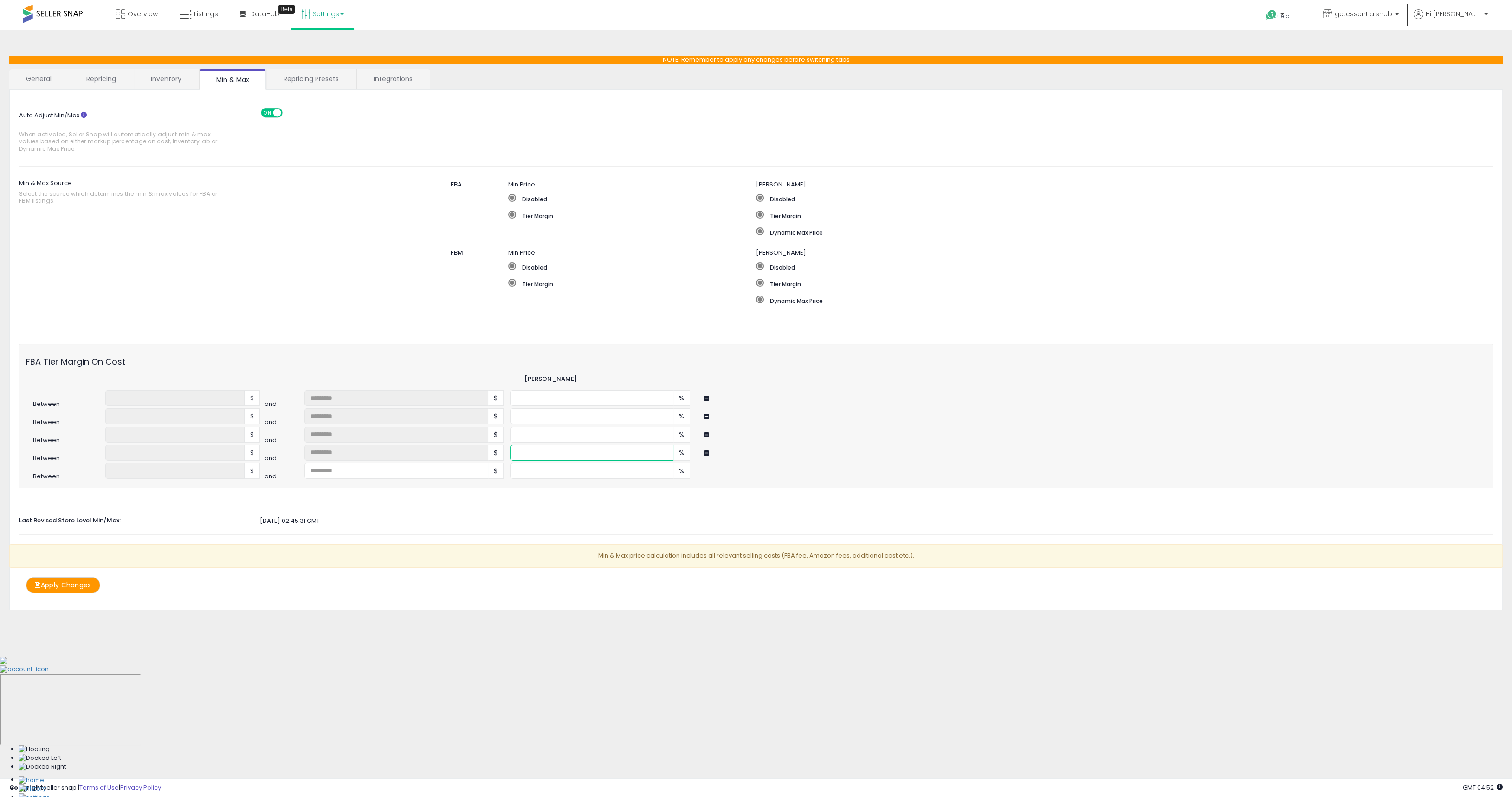
type input "*"
click at [333, 467] on input "number" at bounding box center [396, 471] width 184 height 16
type input "*"
type input "**"
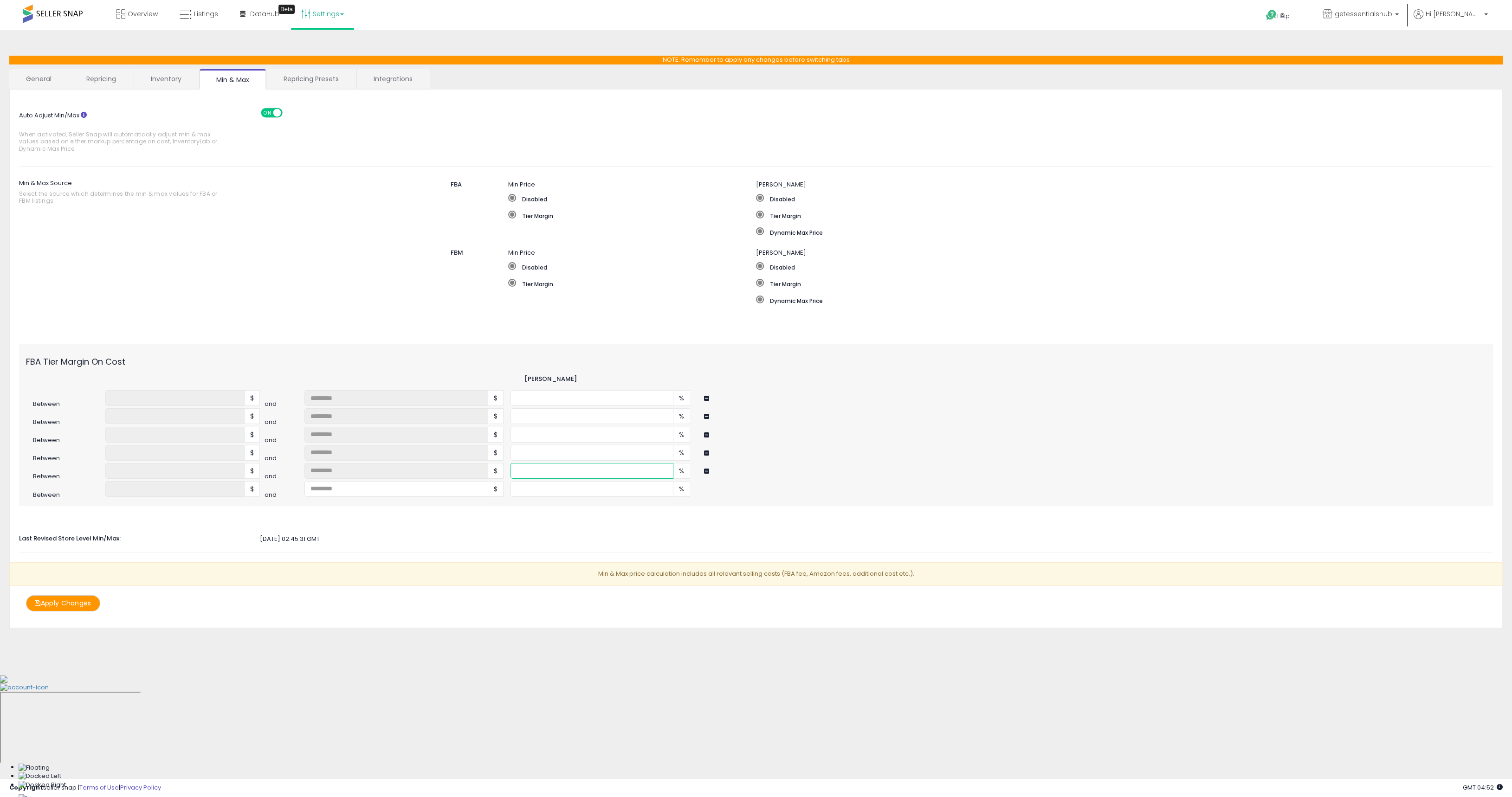
click at [575, 469] on input "number" at bounding box center [592, 471] width 163 height 16
type input "*"
click at [338, 488] on input "number" at bounding box center [396, 489] width 184 height 16
click at [552, 493] on input "number" at bounding box center [592, 489] width 163 height 16
type input "*"
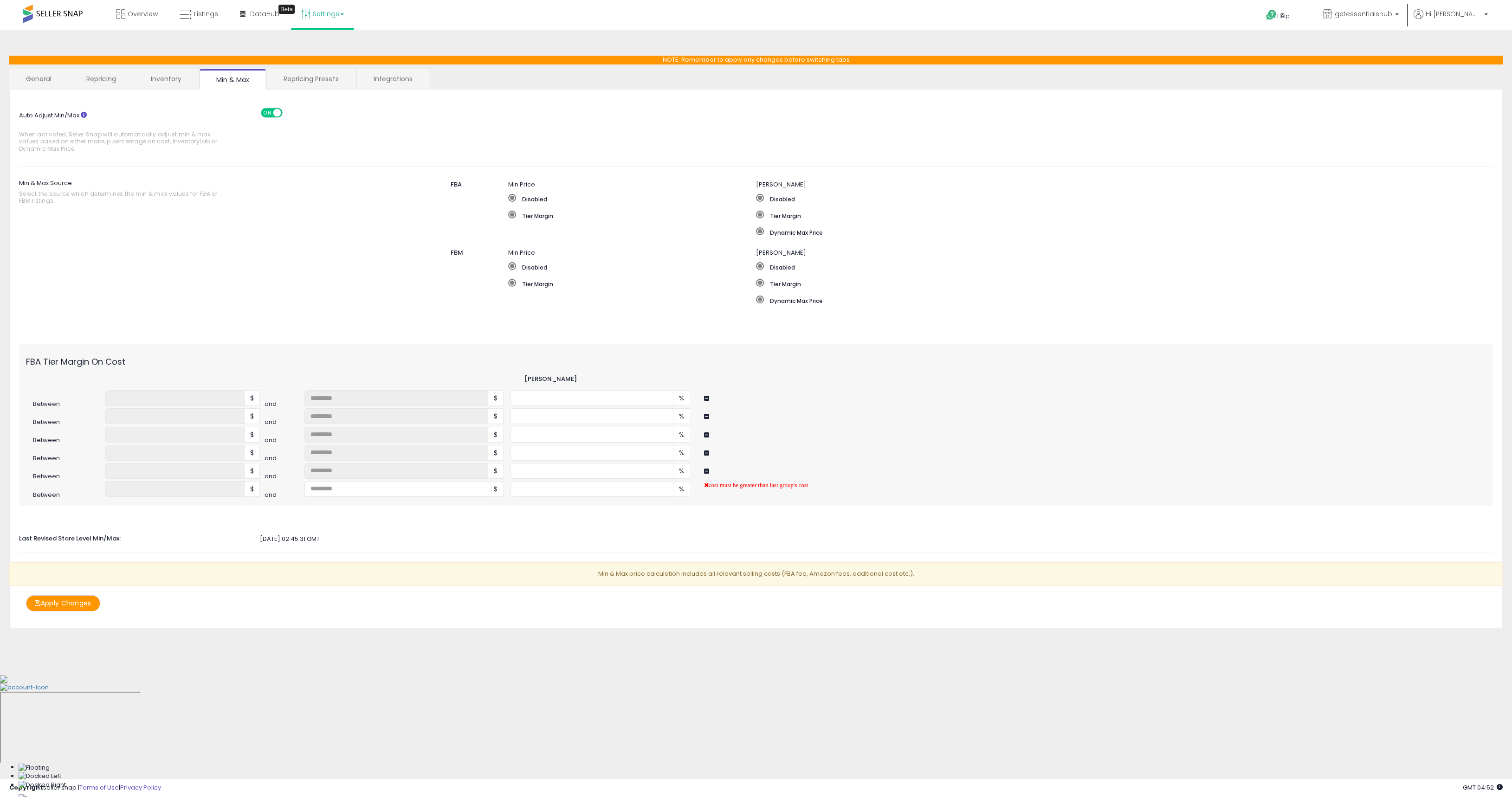
click at [555, 558] on div "Auto Adjust Min/Max When activated, Seller Snap will automatically adjust min &…" at bounding box center [755, 355] width 1474 height 513
click at [469, 520] on div at bounding box center [756, 519] width 1488 height 9
click at [75, 606] on button "Apply Changes" at bounding box center [63, 603] width 75 height 16
click at [78, 595] on button "Apply Changes" at bounding box center [63, 603] width 75 height 16
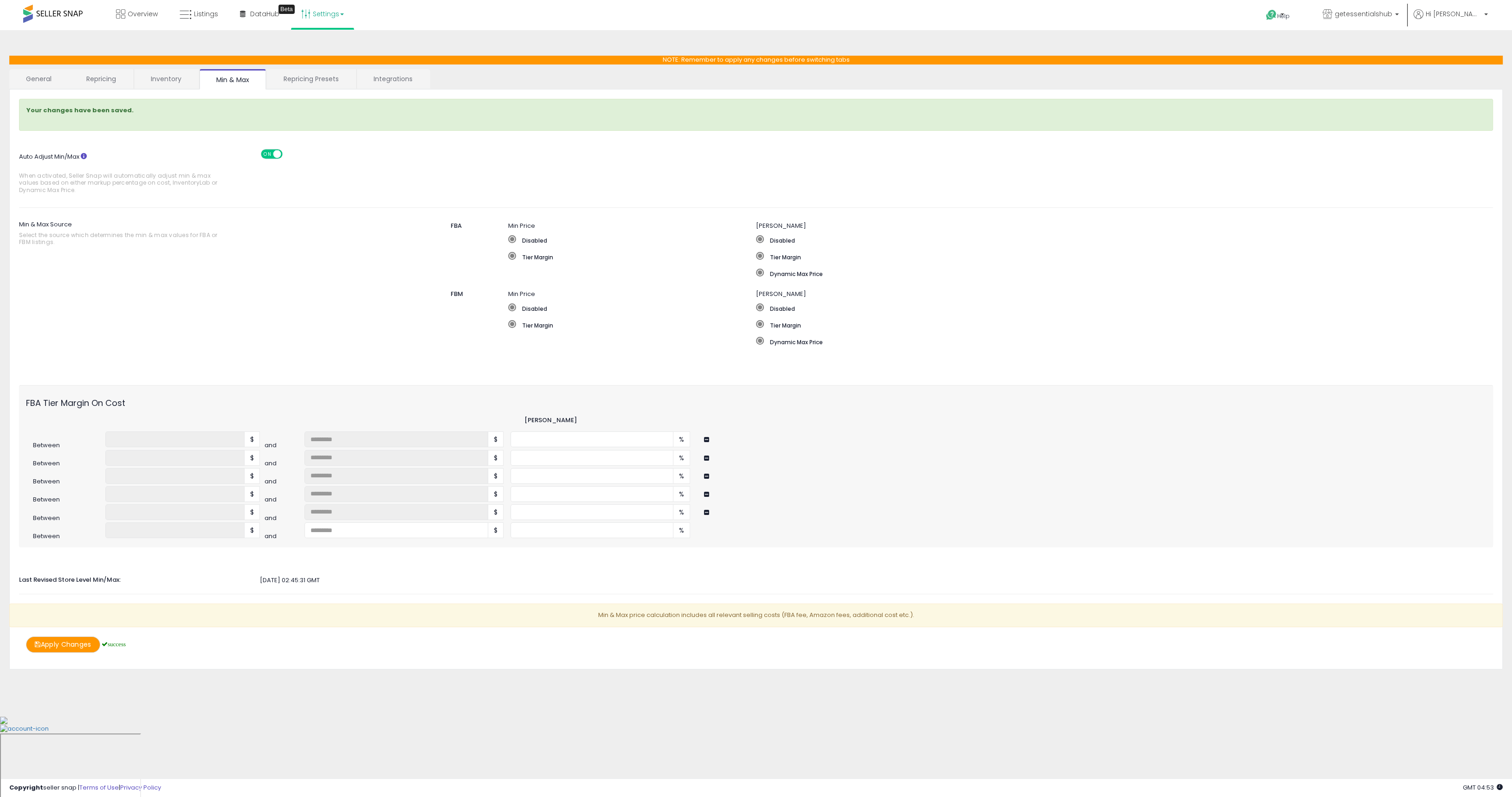
click at [77, 604] on div "Min & Max price calculation includes all relevant selling costs (FBA fee, Amazo…" at bounding box center [756, 620] width 1507 height 33
click at [159, 77] on link "Inventory" at bounding box center [166, 79] width 64 height 19
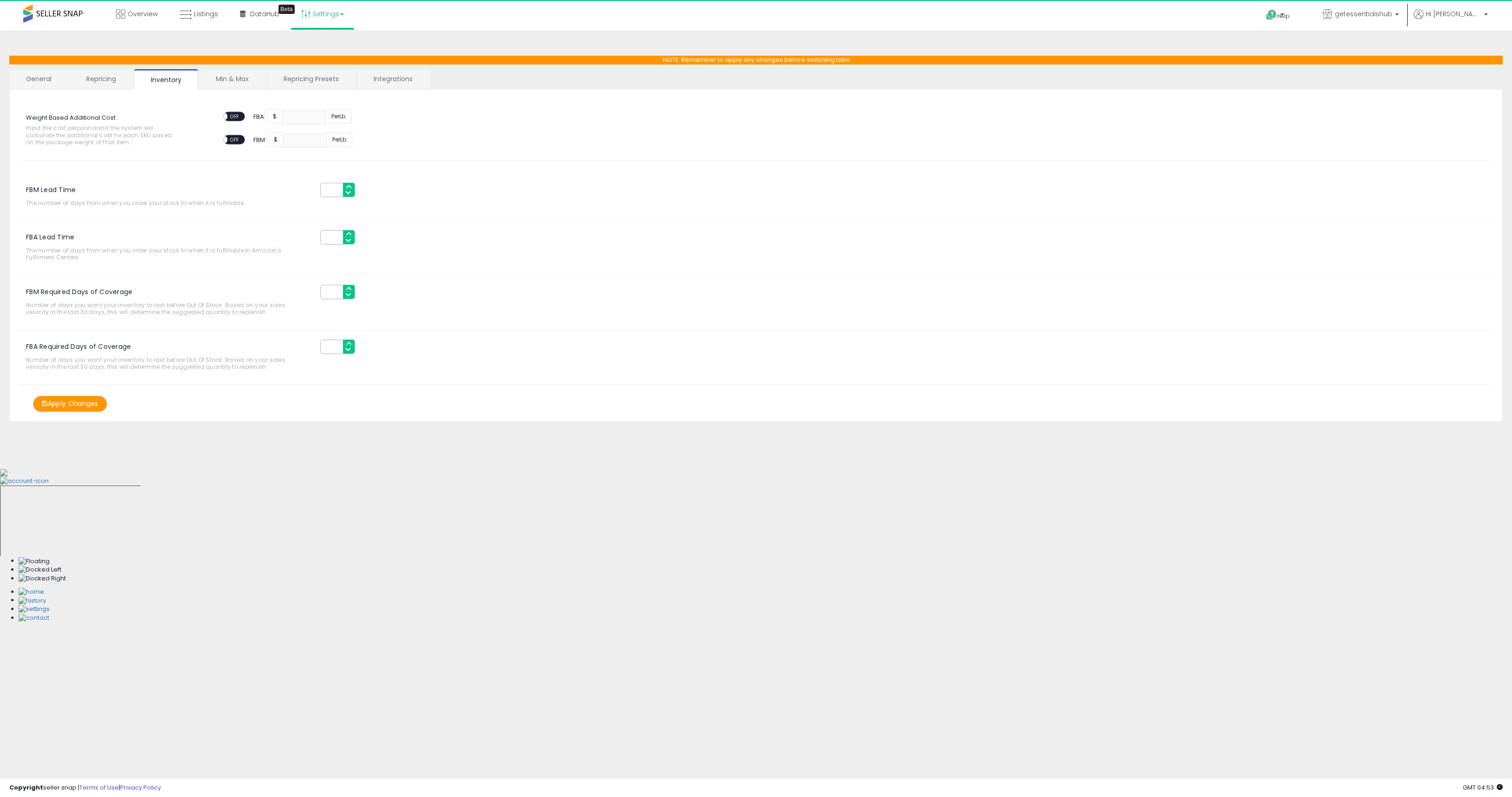
click at [104, 83] on link "Repricing" at bounding box center [102, 79] width 63 height 19
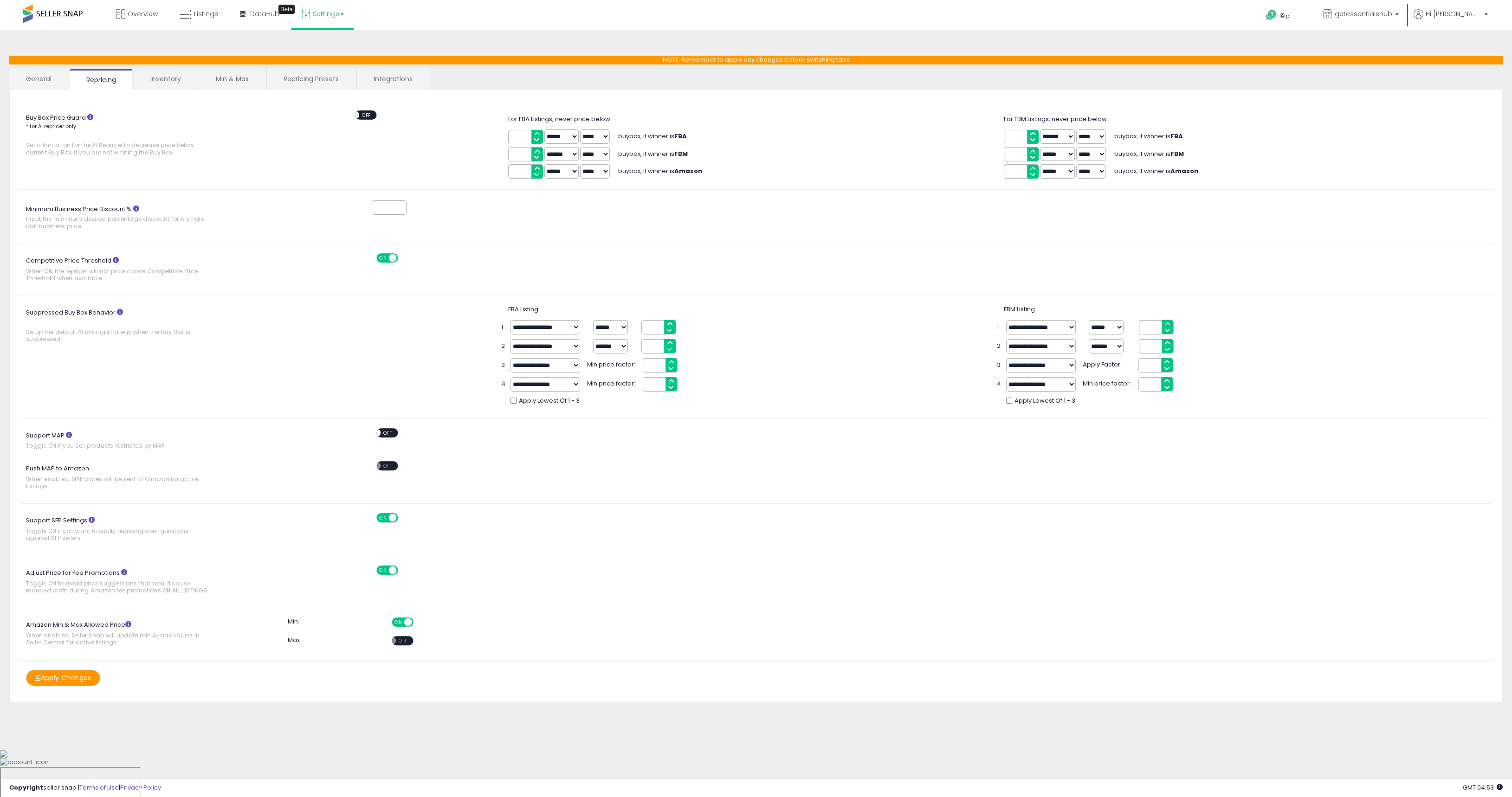
click at [222, 76] on link "Min & Max" at bounding box center [232, 79] width 66 height 19
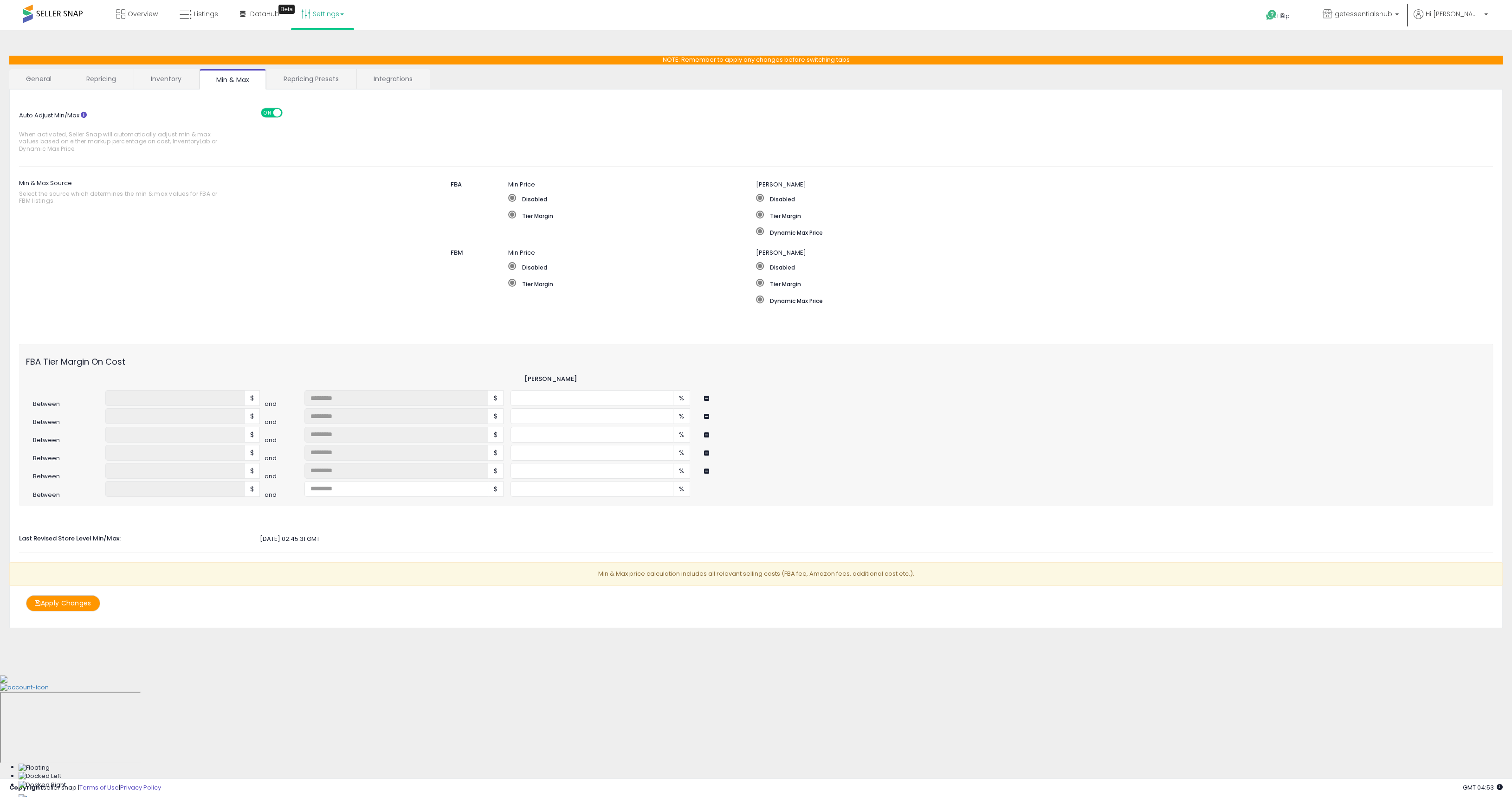
click at [306, 79] on link "Repricing Presets" at bounding box center [311, 79] width 89 height 19
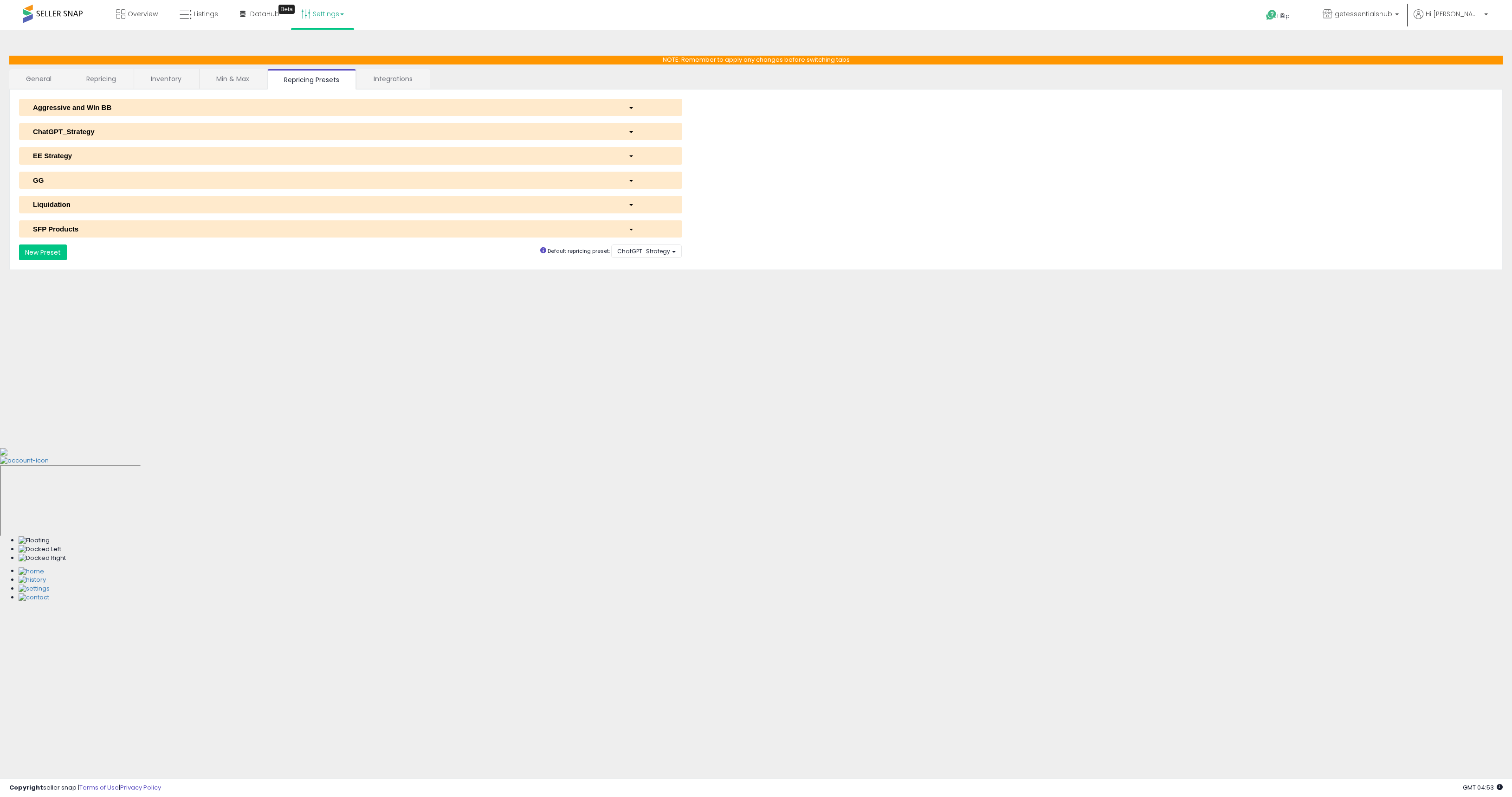
click at [390, 76] on link "Integrations" at bounding box center [393, 79] width 72 height 19
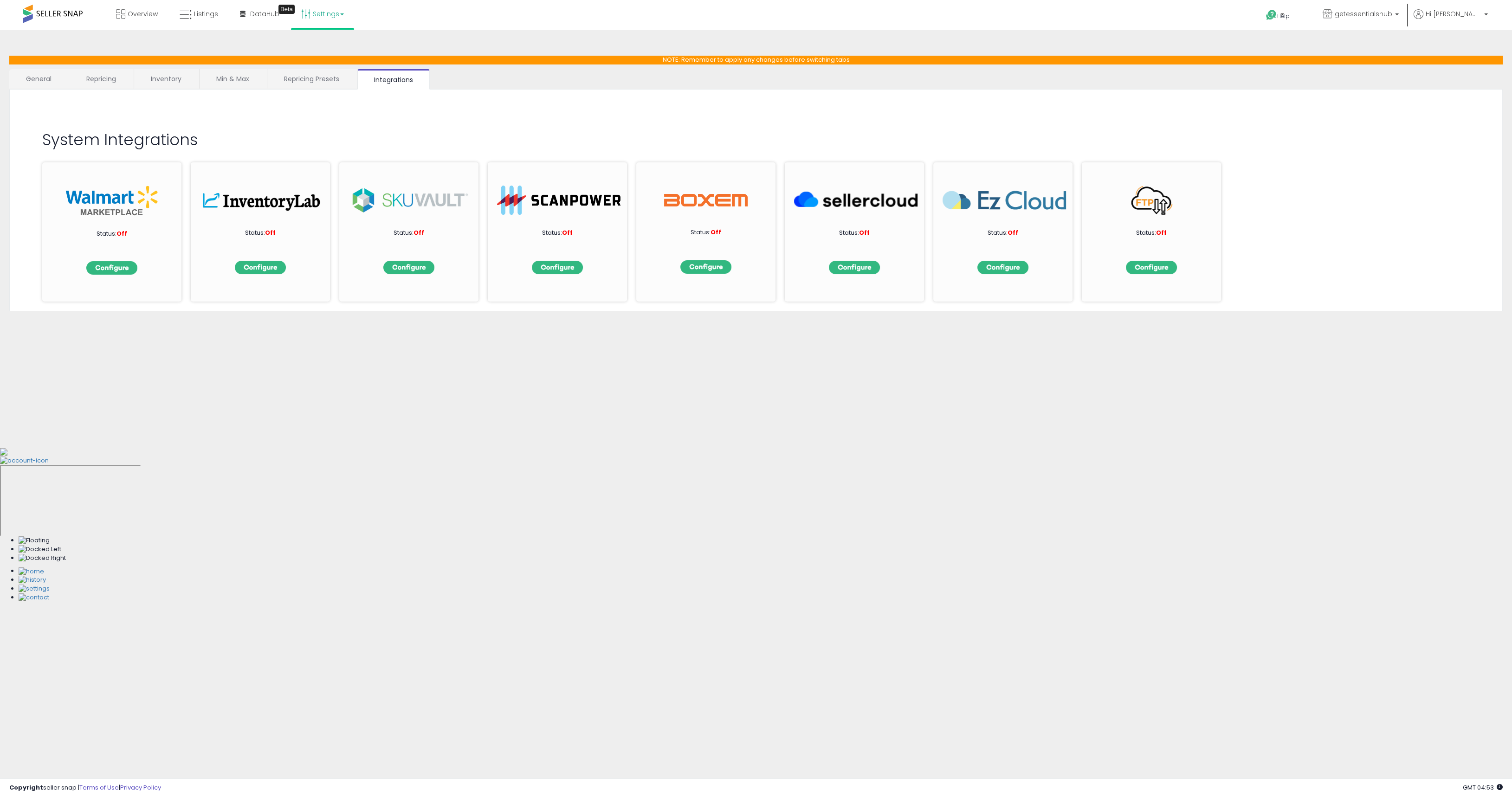
click at [52, 83] on link "General" at bounding box center [39, 79] width 59 height 19
